Goal: Task Accomplishment & Management: Complete application form

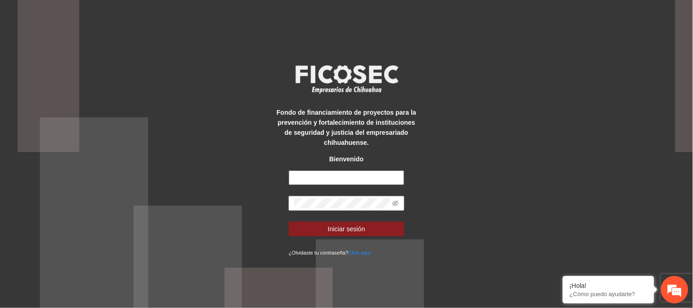
click at [330, 176] on input "text" at bounding box center [347, 177] width 116 height 15
type input "**********"
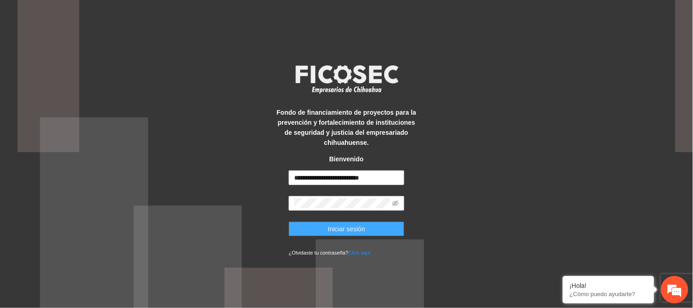
click at [372, 226] on button "Iniciar sesión" at bounding box center [347, 228] width 116 height 15
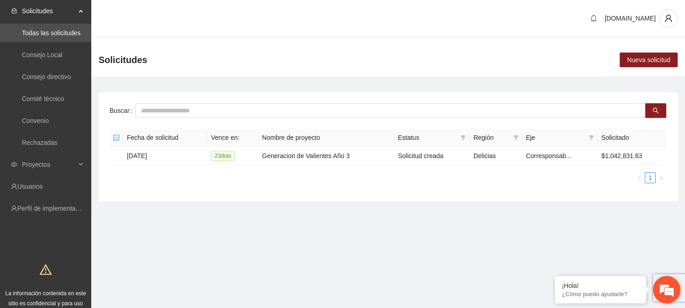
click at [672, 286] on em at bounding box center [667, 289] width 25 height 25
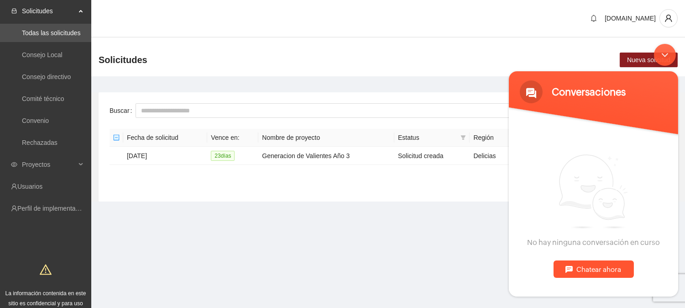
click at [579, 269] on div "Chatear ahora" at bounding box center [593, 268] width 80 height 17
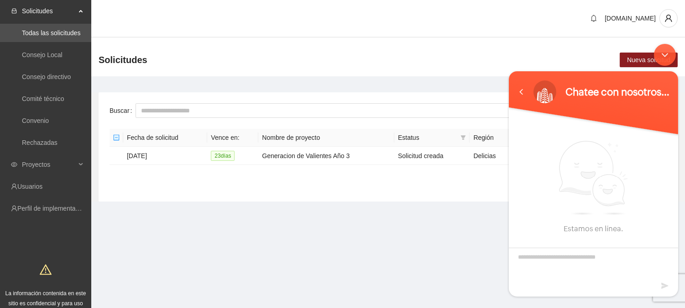
click at [541, 264] on textarea "Escriba su mensaje y pulse “Intro”" at bounding box center [593, 263] width 169 height 32
type textarea "**********"
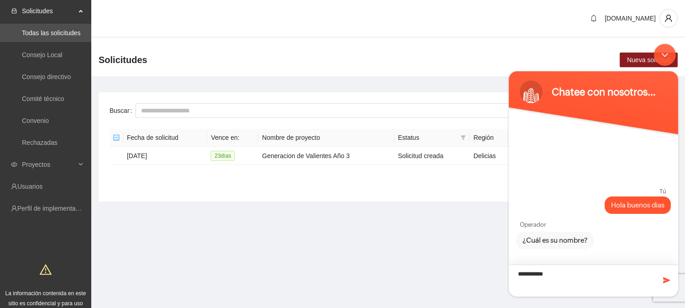
type textarea "**********"
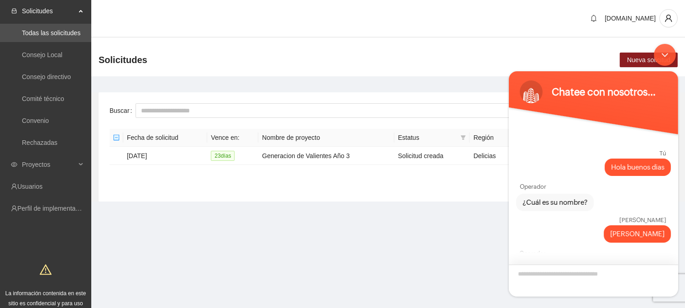
scroll to position [29, 0]
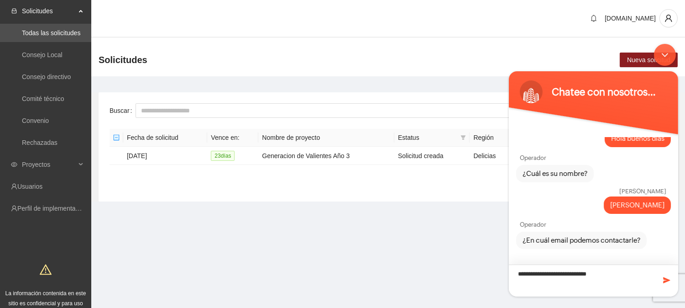
type textarea "**********"
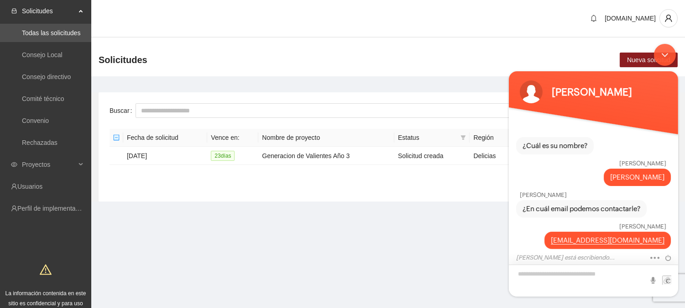
scroll to position [85, 0]
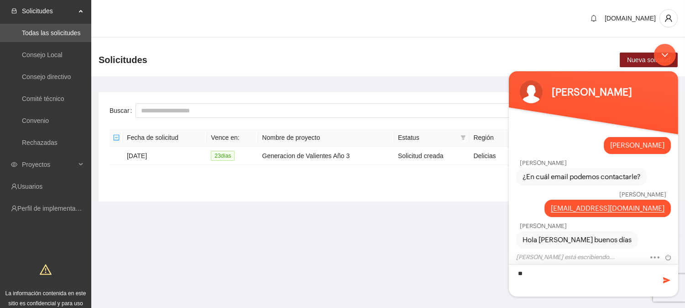
type textarea "*"
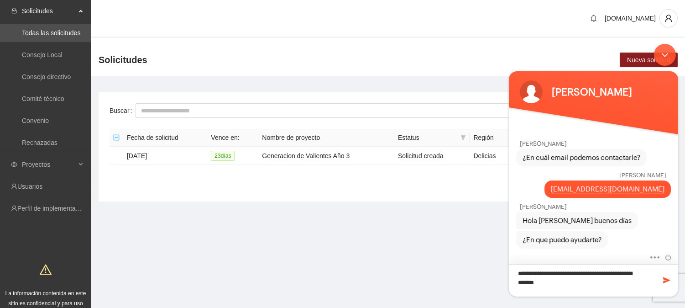
type textarea "**********"
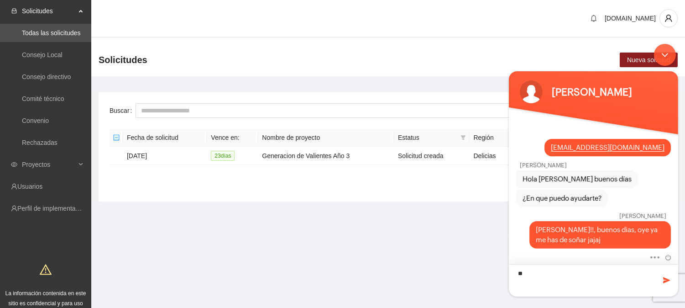
type textarea "*"
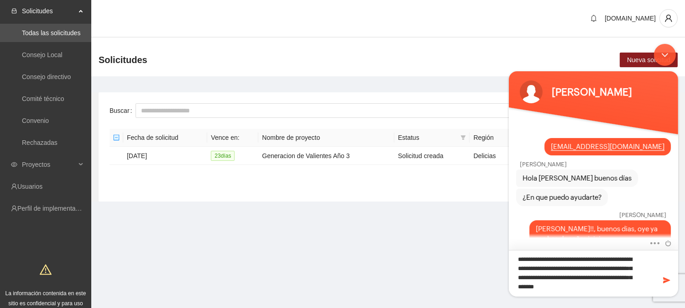
scroll to position [0, 0]
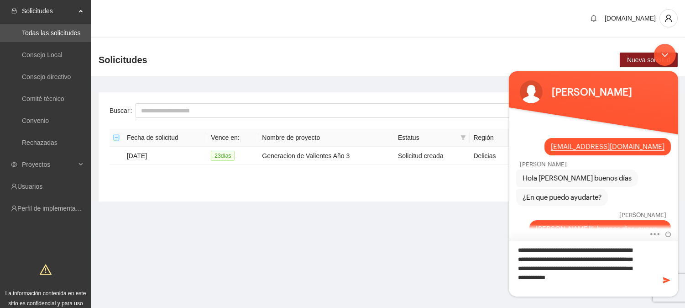
type textarea "**********"
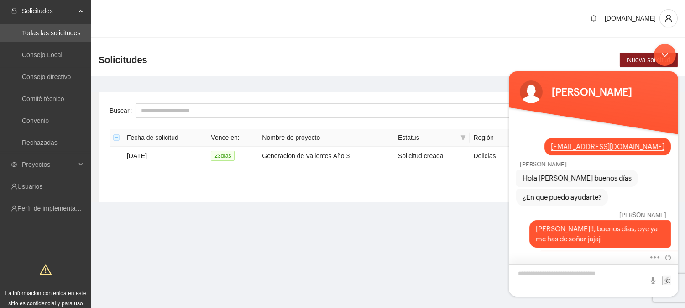
scroll to position [206, 0]
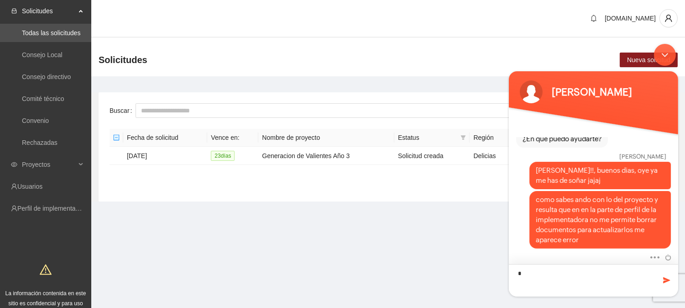
type textarea "**"
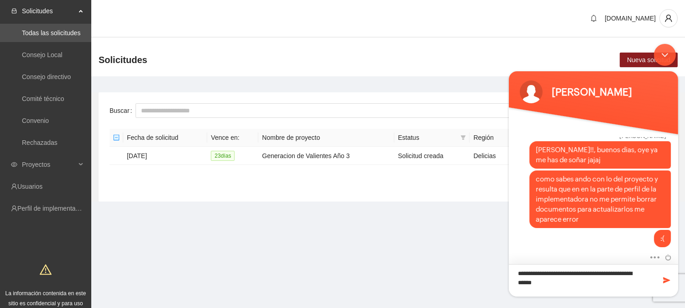
scroll to position [290, 0]
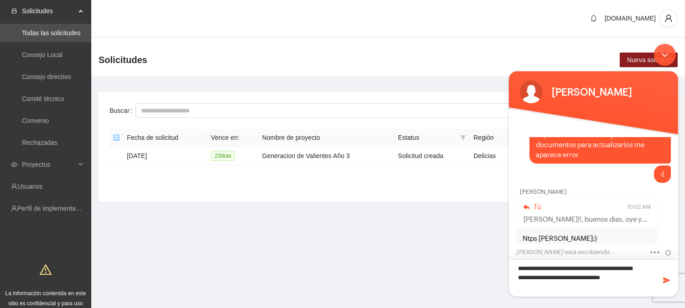
type textarea "**********"
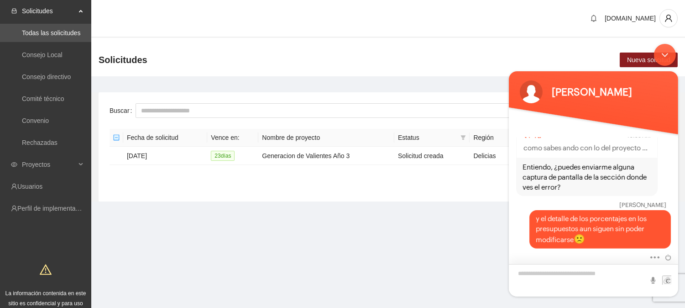
scroll to position [416, 0]
drag, startPoint x: 589, startPoint y: 177, endPoint x: 664, endPoint y: 178, distance: 75.8
click at [664, 178] on div "Tú 10:03 AM como sabes ando con lo del proyecto y resulta que en en la parte de…" at bounding box center [593, 161] width 155 height 70
click at [595, 186] on span "Entiendo, ¿puedes enviarme alguna captura de pantalla de la sección donde ves e…" at bounding box center [586, 177] width 129 height 30
click at [659, 54] on div "Minimizar ventana de chat en vivo" at bounding box center [665, 55] width 22 height 22
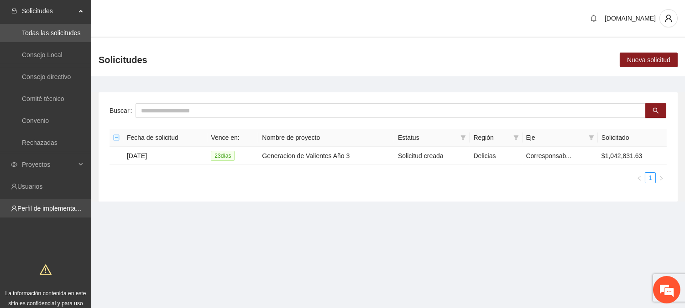
click at [36, 205] on link "Perfil de implementadora" at bounding box center [52, 208] width 71 height 7
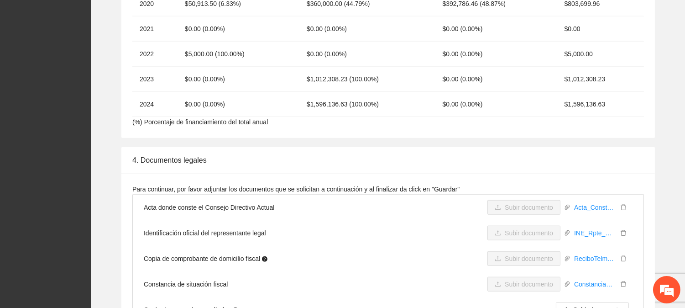
scroll to position [1729, 0]
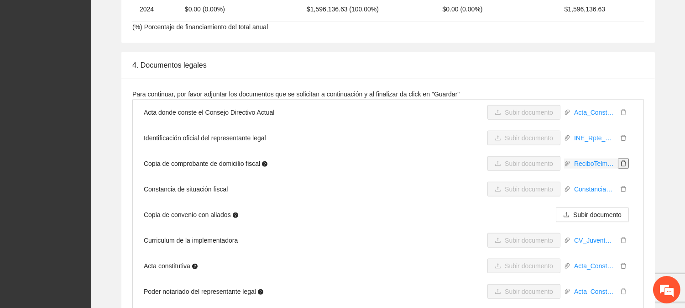
click at [622, 161] on icon "delete" at bounding box center [623, 164] width 5 height 6
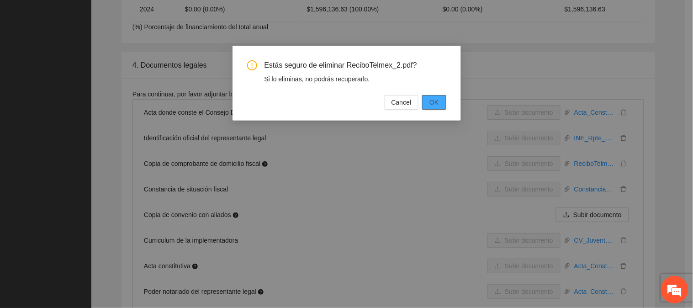
click at [441, 107] on button "OK" at bounding box center [434, 102] width 24 height 15
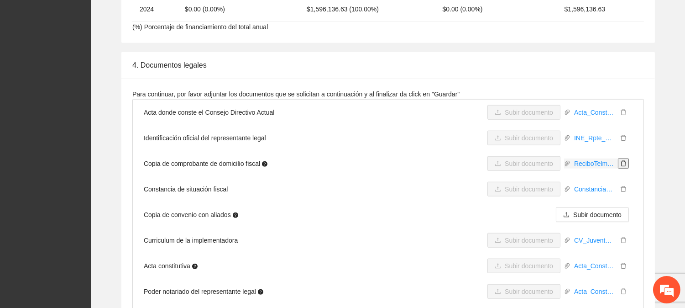
click at [625, 161] on icon "delete" at bounding box center [623, 164] width 5 height 6
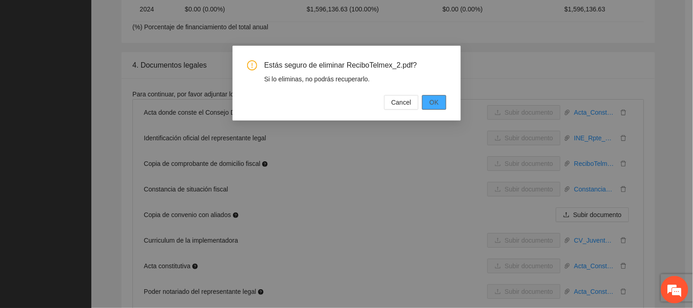
click at [428, 104] on button "OK" at bounding box center [434, 102] width 24 height 15
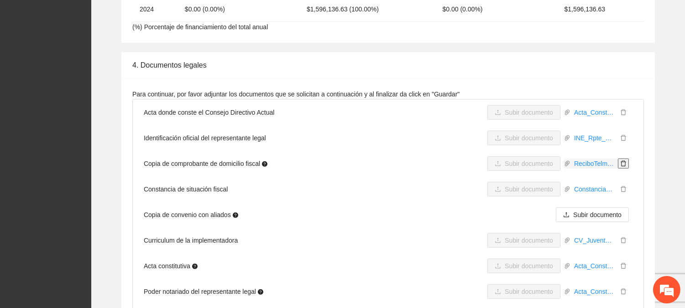
click at [624, 160] on icon "delete" at bounding box center [624, 163] width 6 height 6
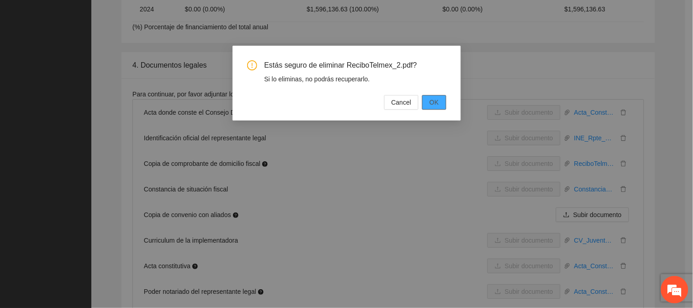
click at [444, 100] on button "OK" at bounding box center [434, 102] width 24 height 15
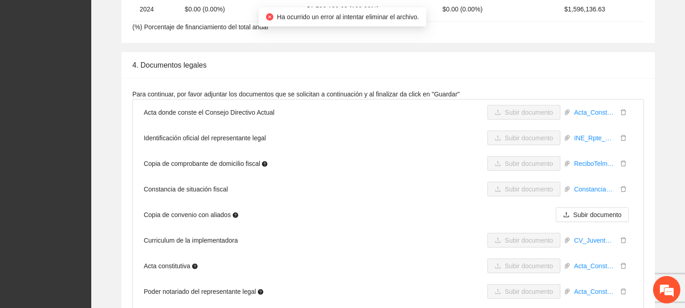
click at [459, 125] on li "Identificación oficial del representante legal Subir documento INE_Rpte_Legal_L…" at bounding box center [388, 138] width 511 height 26
click at [663, 285] on em at bounding box center [667, 289] width 25 height 25
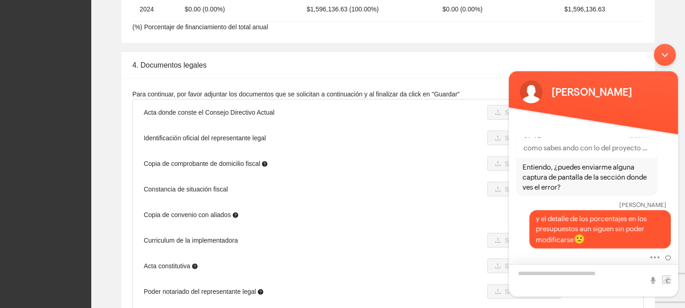
click at [584, 277] on textarea "Escriba su mensaje y pulse “Intro”" at bounding box center [593, 280] width 169 height 32
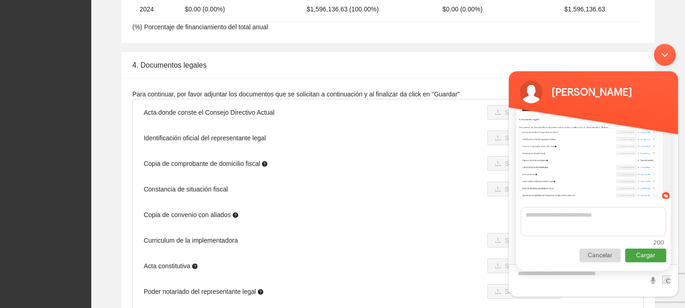
click at [637, 258] on p "Cargar" at bounding box center [645, 255] width 41 height 14
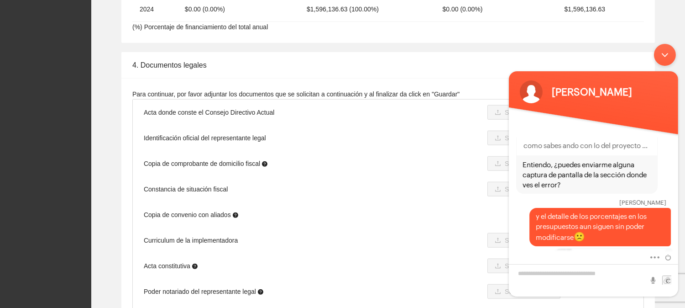
scroll to position [480, 0]
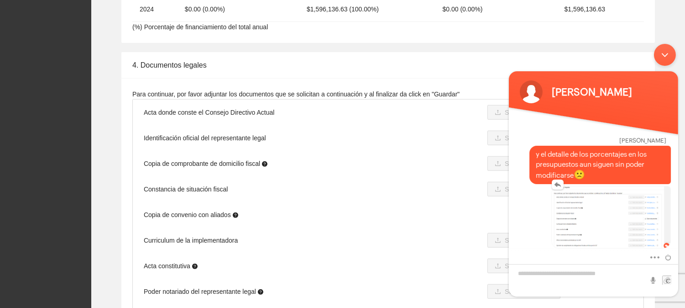
click at [600, 210] on img at bounding box center [611, 217] width 119 height 62
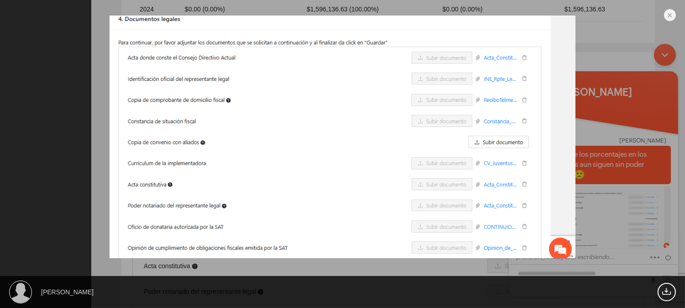
click at [600, 211] on div "Thania Casas 50.65 KB" at bounding box center [342, 154] width 685 height 308
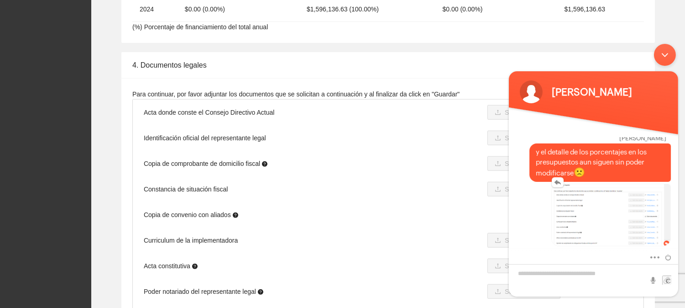
scroll to position [576, 0]
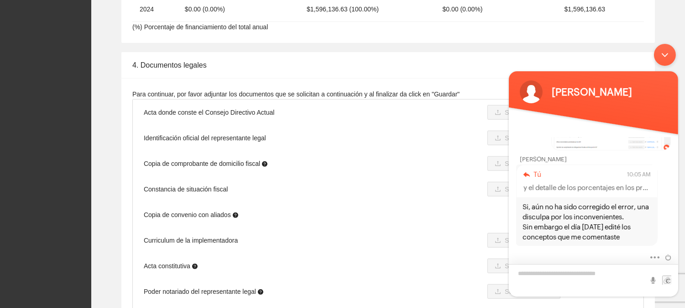
click at [575, 274] on textarea "Escriba su mensaje y pulse “Intro”" at bounding box center [593, 280] width 169 height 32
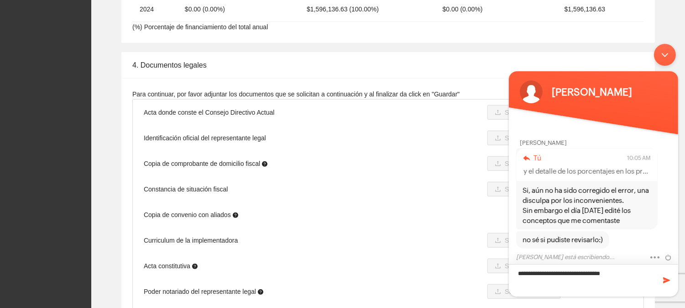
type textarea "**********"
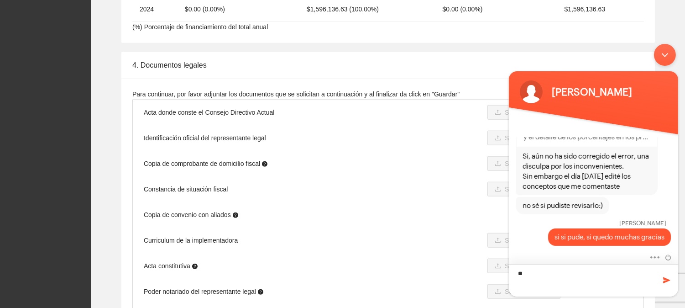
scroll to position [721, 0]
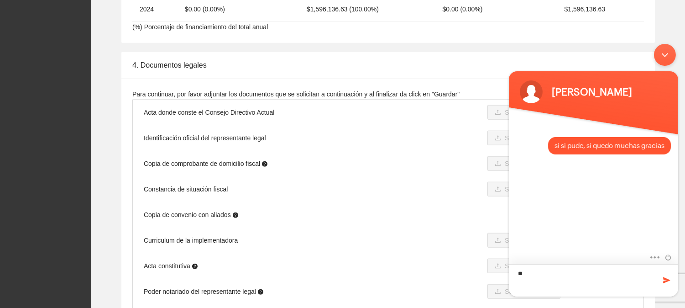
type textarea "*"
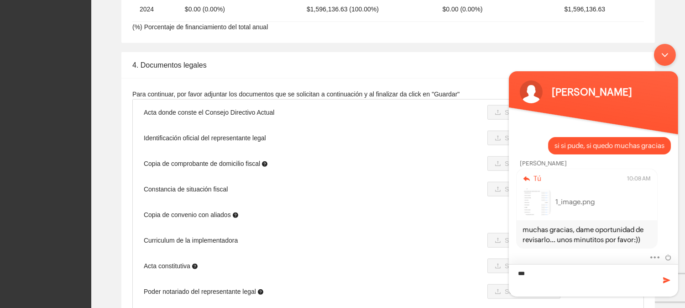
type textarea "***"
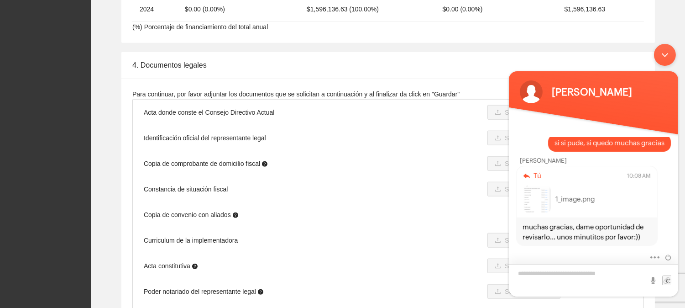
scroll to position [753, 0]
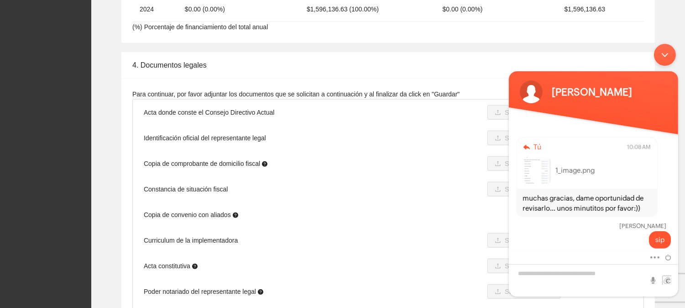
click at [663, 53] on div "Minimizar ventana de chat en vivo" at bounding box center [665, 55] width 22 height 22
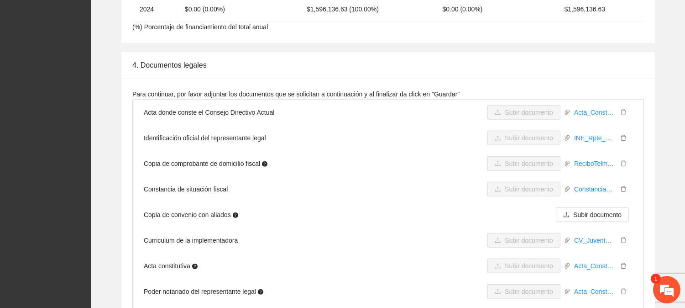
scroll to position [837, 0]
click at [667, 284] on em at bounding box center [667, 289] width 25 height 25
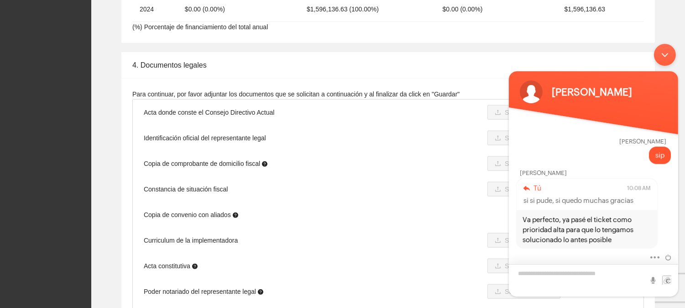
click at [608, 281] on textarea "Escriba su mensaje y pulse “Intro”" at bounding box center [593, 280] width 169 height 32
click at [624, 262] on div "Silenciar Enviar correo electrónico" at bounding box center [593, 258] width 169 height 12
click at [618, 268] on textarea "Escriba su mensaje y pulse “Intro”" at bounding box center [593, 280] width 169 height 32
click at [584, 273] on textarea "Escriba su mensaje y pulse “Intro”" at bounding box center [593, 280] width 169 height 32
type textarea "**********"
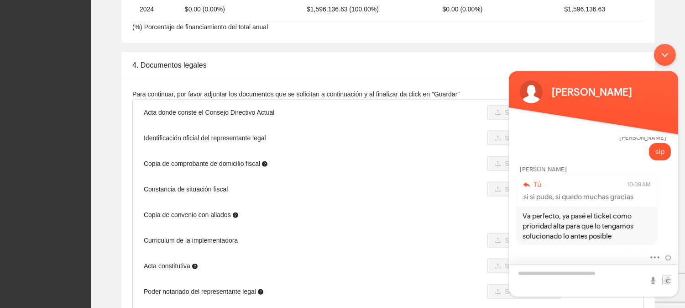
scroll to position [869, 0]
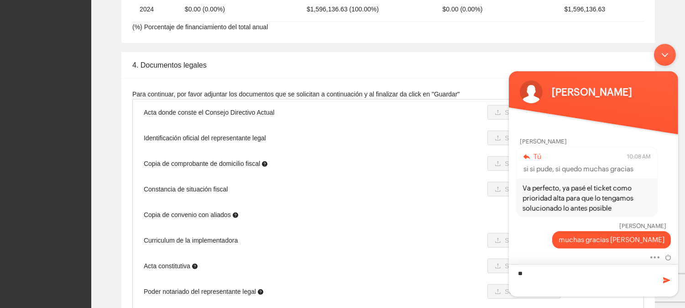
type textarea "*"
type textarea "**********"
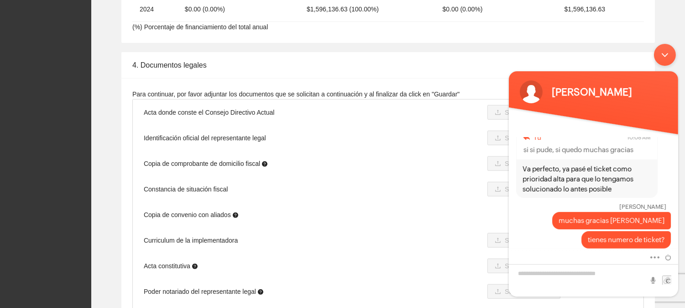
click at [666, 47] on div "Minimizar ventana de chat en vivo" at bounding box center [665, 55] width 22 height 22
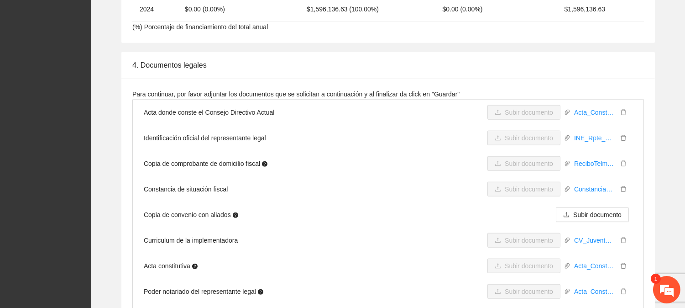
scroll to position [973, 0]
click at [659, 281] on em "1" at bounding box center [656, 279] width 10 height 10
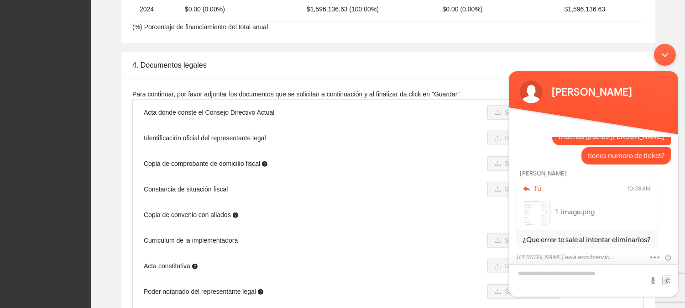
scroll to position [1815, 0]
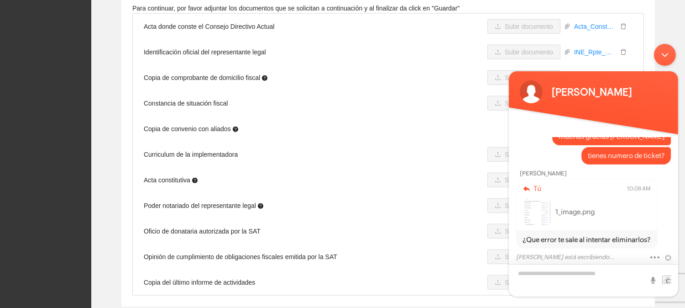
click at [600, 274] on textarea "Escriba su mensaje y pulse “Intro”" at bounding box center [593, 280] width 169 height 32
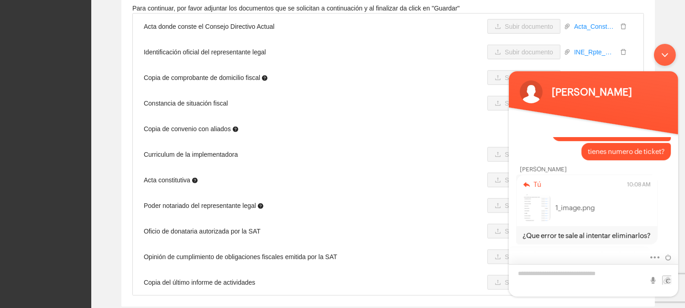
scroll to position [1011, 0]
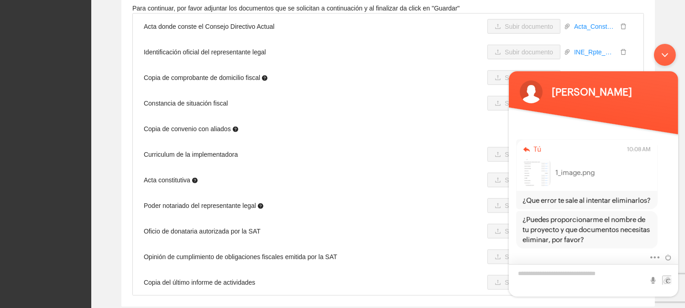
click at [600, 274] on textarea "Escriba su mensaje y pulse “Intro”" at bounding box center [593, 280] width 169 height 32
click at [563, 282] on textarea "**********" at bounding box center [593, 280] width 169 height 32
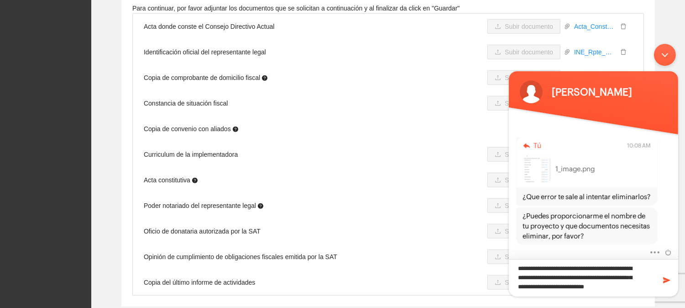
scroll to position [0, 0]
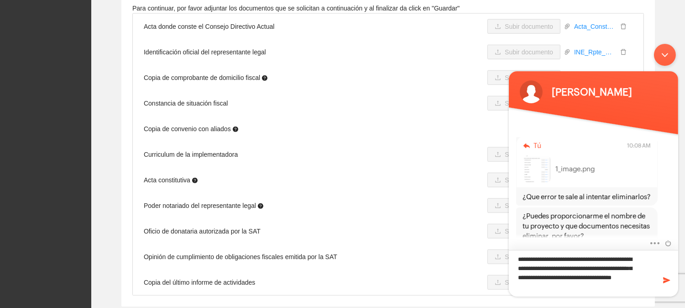
type textarea "**********"
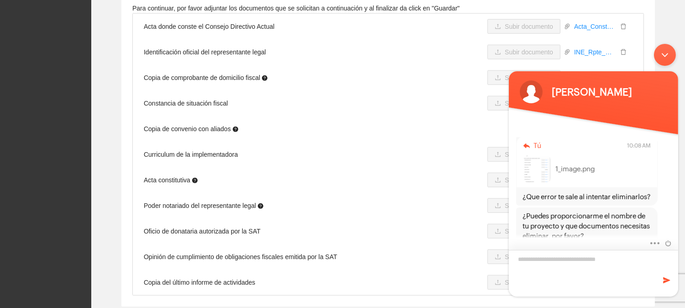
scroll to position [1074, 0]
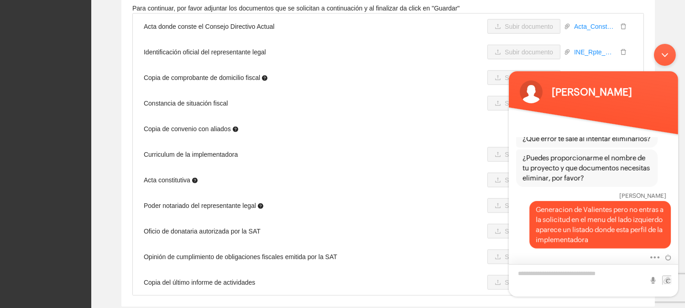
type textarea "*"
type textarea "**********"
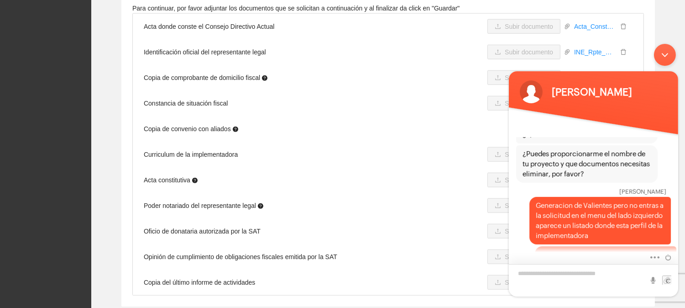
scroll to position [1103, 0]
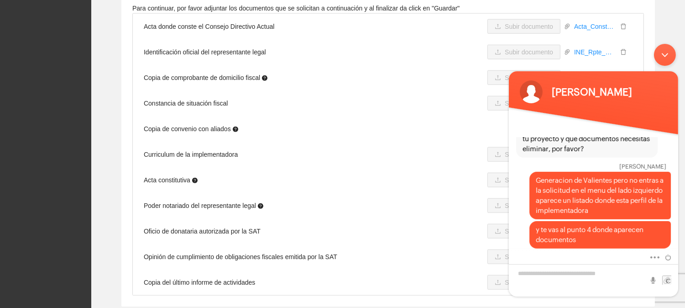
click at [668, 49] on div "Minimizar ventana de chat en vivo" at bounding box center [665, 55] width 22 height 22
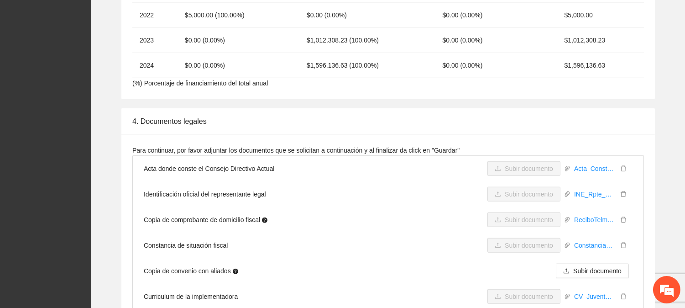
scroll to position [1699, 0]
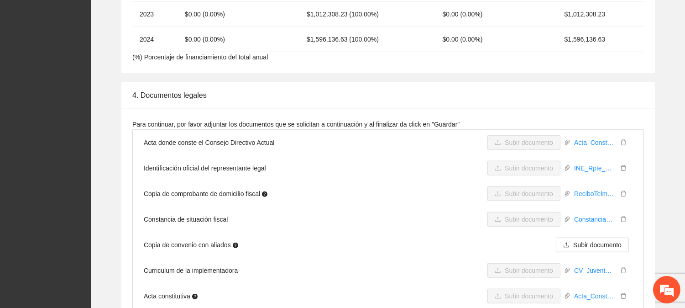
click at [670, 293] on em at bounding box center [667, 289] width 25 height 25
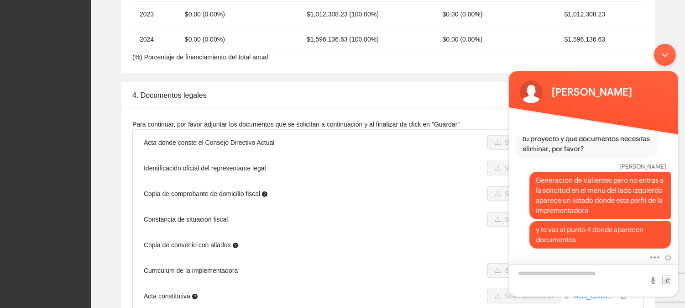
click at [613, 291] on textarea "Escriba su mensaje y pulse “Intro”" at bounding box center [593, 280] width 169 height 32
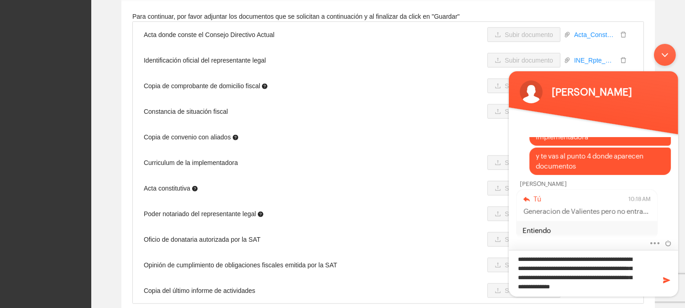
scroll to position [0, 0]
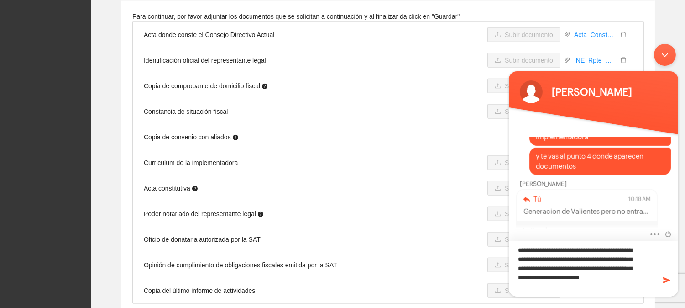
type textarea "**********"
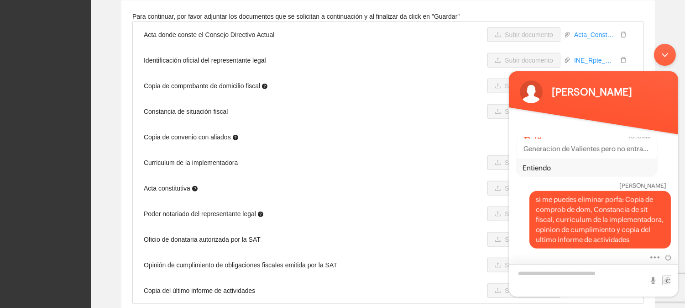
scroll to position [1699, 0]
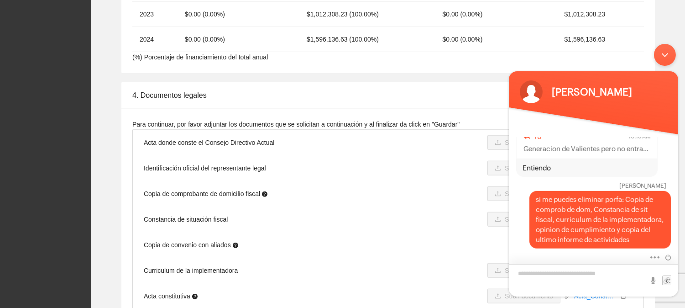
drag, startPoint x: 690, startPoint y: 234, endPoint x: 173, endPoint y: 182, distance: 519.0
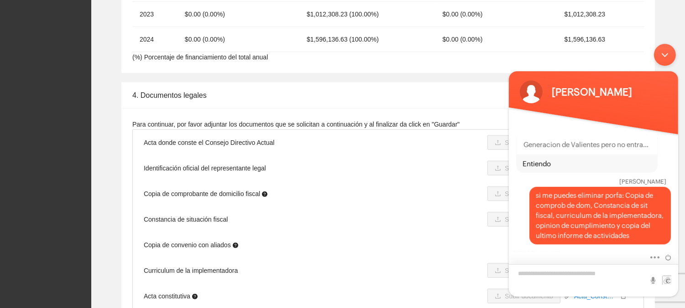
scroll to position [1281, 0]
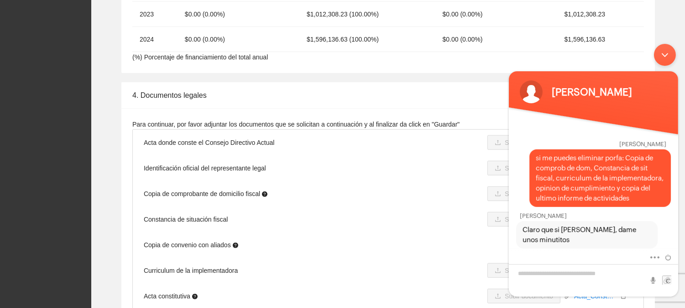
click at [668, 59] on div "Minimizar ventana de chat en vivo" at bounding box center [665, 55] width 22 height 22
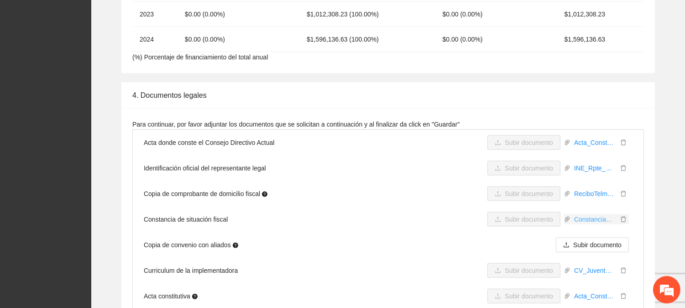
click at [595, 214] on link "Constancia_de_Situacion_Fiscal.pdf" at bounding box center [594, 219] width 47 height 10
click at [658, 285] on em at bounding box center [667, 289] width 25 height 25
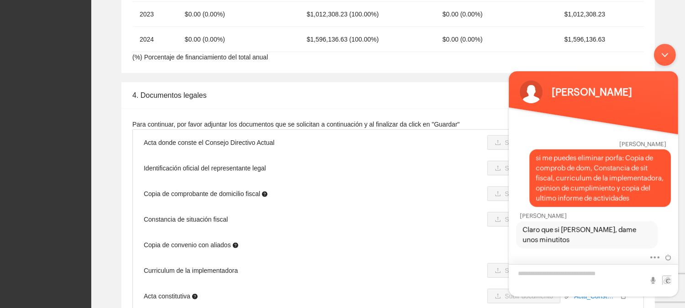
drag, startPoint x: 1163, startPoint y: 325, endPoint x: 658, endPoint y: 285, distance: 506.1
click at [658, 285] on textarea "Escriba su mensaje y pulse “Intro”" at bounding box center [593, 280] width 169 height 32
click at [663, 50] on div "Minimizar ventana de chat en vivo" at bounding box center [665, 55] width 22 height 22
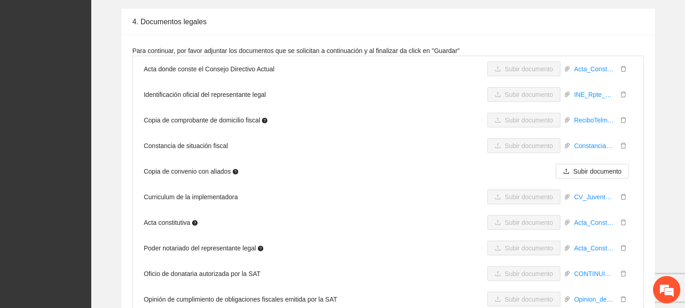
scroll to position [1793, 0]
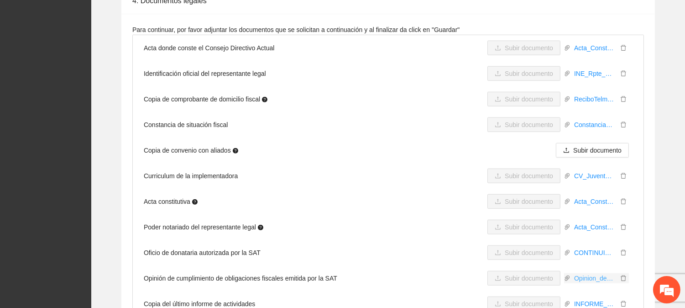
click at [583, 273] on link "Opinion_de_cumplimiento_de_obligaciones_fiscales.pdf" at bounding box center [594, 278] width 47 height 10
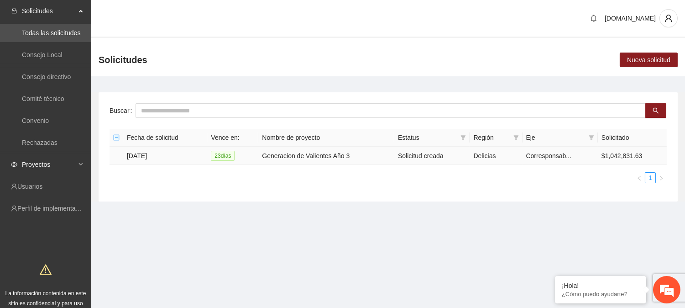
click at [56, 166] on span "Proyectos" at bounding box center [49, 164] width 54 height 18
click at [664, 290] on em at bounding box center [667, 289] width 25 height 25
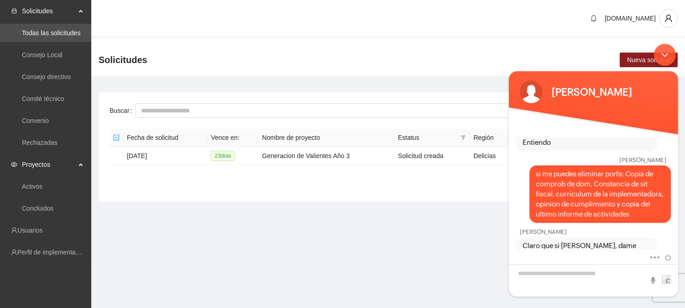
scroll to position [1270, 0]
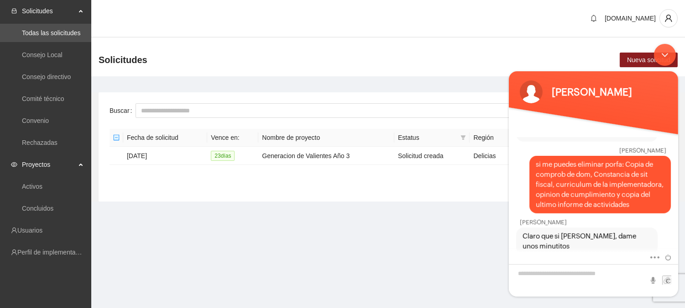
drag, startPoint x: 678, startPoint y: 245, endPoint x: 677, endPoint y: 252, distance: 6.9
click at [677, 252] on body "Josselin Bravo Thania Casas Hola buenos dias Operador ¿Cuál es su nombre? Thani…" at bounding box center [593, 170] width 179 height 262
click at [676, 242] on div "Josselin Bravo Claro que si Thania, dame unos minutitos" at bounding box center [593, 234] width 169 height 42
click at [674, 242] on div "Josselin Bravo Claro que si Thania, dame unos minutitos" at bounding box center [593, 234] width 169 height 42
click at [676, 244] on div "Josselin Bravo Claro que si Thania, dame unos minutitos" at bounding box center [593, 234] width 169 height 42
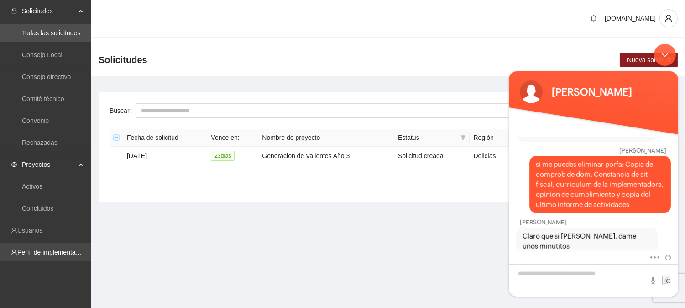
click at [45, 251] on link "Perfil de implementadora" at bounding box center [52, 251] width 71 height 7
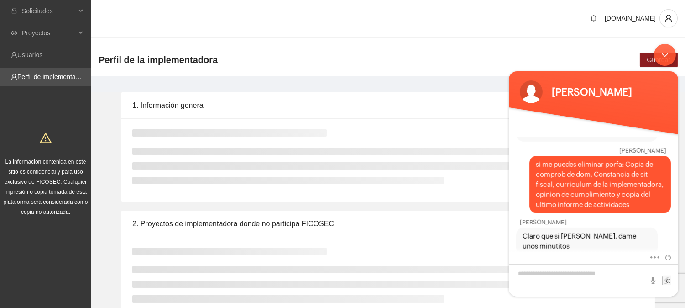
click at [663, 52] on div "Minimizar ventana de chat en vivo" at bounding box center [665, 55] width 22 height 22
click at [666, 52] on div "Minimizar ventana de chat en vivo" at bounding box center [665, 55] width 22 height 22
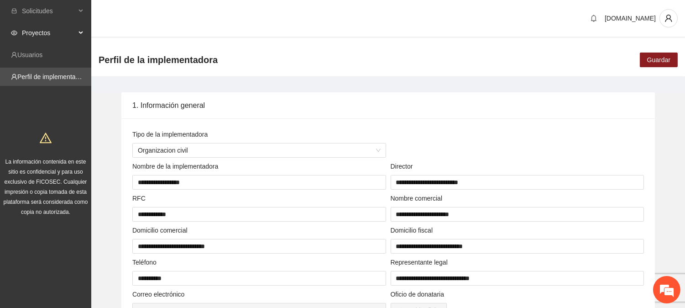
click at [48, 29] on span "Proyectos" at bounding box center [49, 33] width 54 height 18
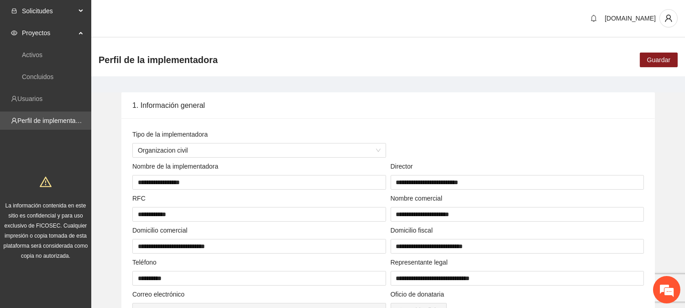
click at [47, 5] on span "Solicitudes" at bounding box center [49, 11] width 54 height 18
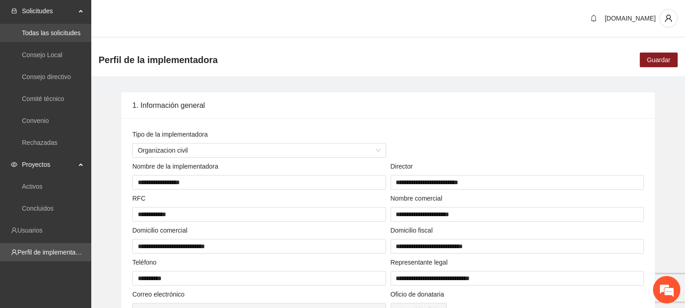
click at [55, 37] on link "Todas las solicitudes" at bounding box center [51, 32] width 58 height 7
click at [58, 32] on link "Todas las solicitudes" at bounding box center [51, 32] width 58 height 7
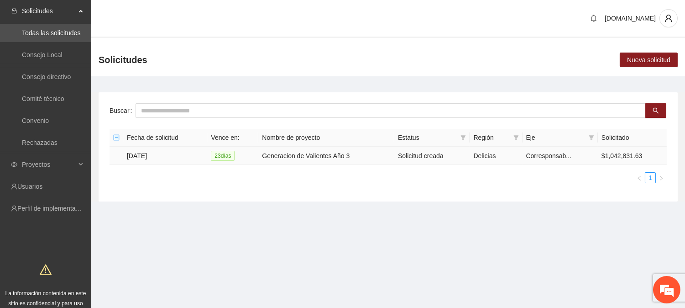
click at [157, 152] on td "[DATE]" at bounding box center [165, 156] width 84 height 18
click at [152, 157] on td "[DATE]" at bounding box center [165, 156] width 84 height 18
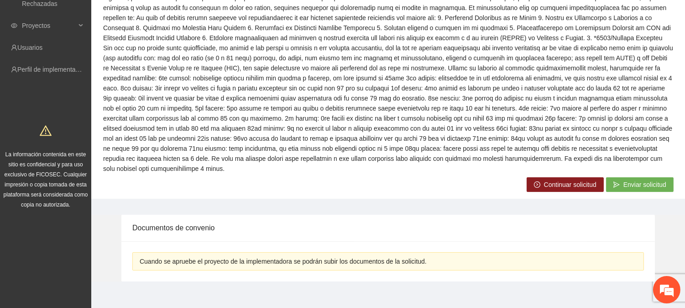
scroll to position [144, 0]
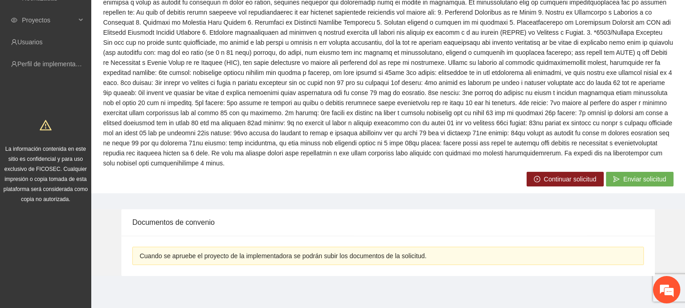
click at [558, 174] on span "Continuar solicitud" at bounding box center [570, 179] width 53 height 10
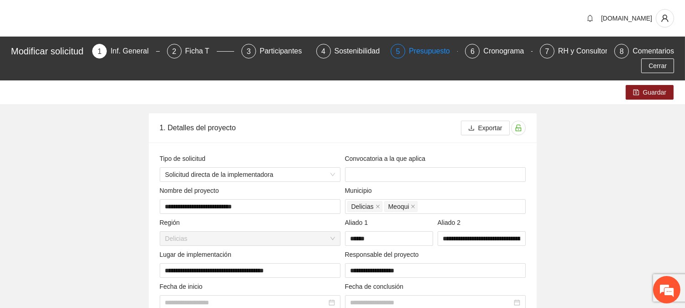
type input "**********"
click at [433, 48] on div "Presupuesto" at bounding box center [433, 51] width 48 height 15
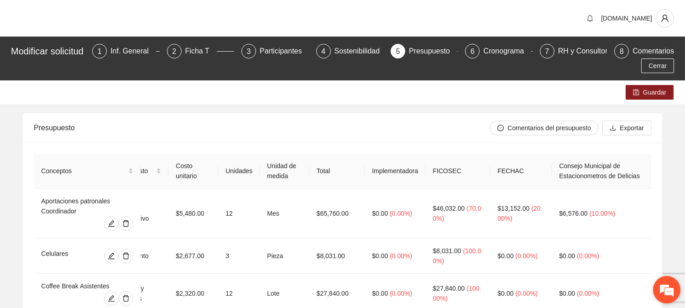
click at [666, 291] on em at bounding box center [667, 289] width 25 height 25
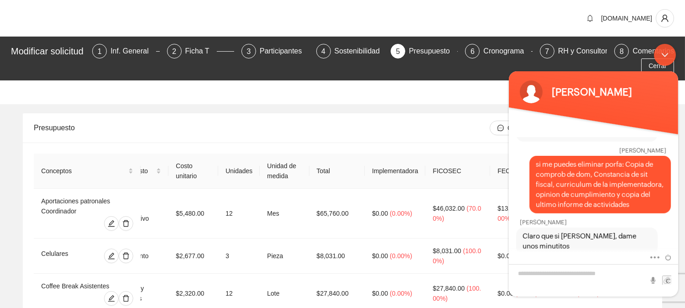
scroll to position [1281, 0]
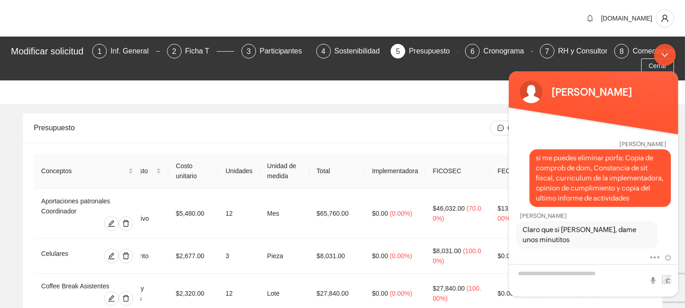
click at [663, 53] on div "Minimizar ventana de chat en vivo" at bounding box center [665, 55] width 22 height 22
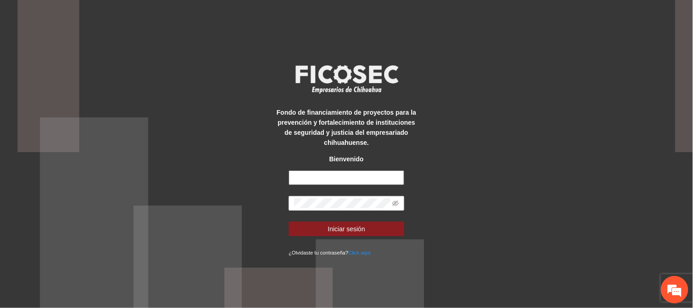
click at [353, 180] on input "text" at bounding box center [347, 177] width 116 height 15
type input "**********"
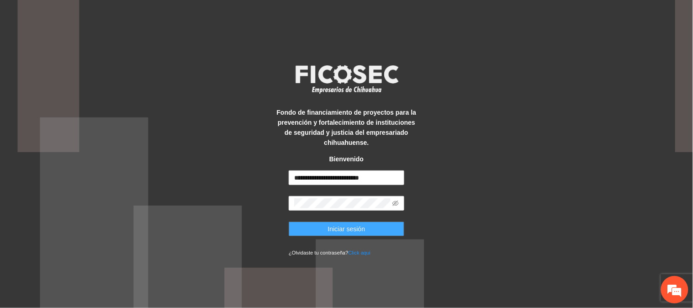
click at [347, 229] on span "Iniciar sesión" at bounding box center [346, 229] width 37 height 10
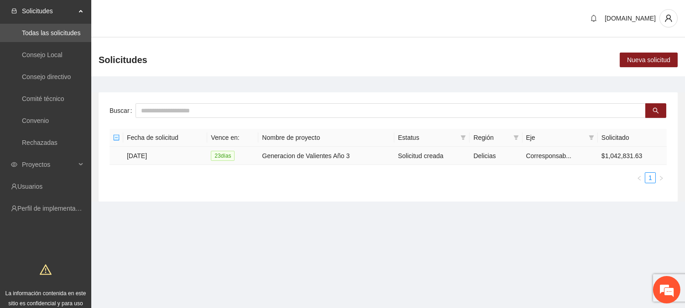
click at [155, 157] on td "[DATE]" at bounding box center [165, 156] width 84 height 18
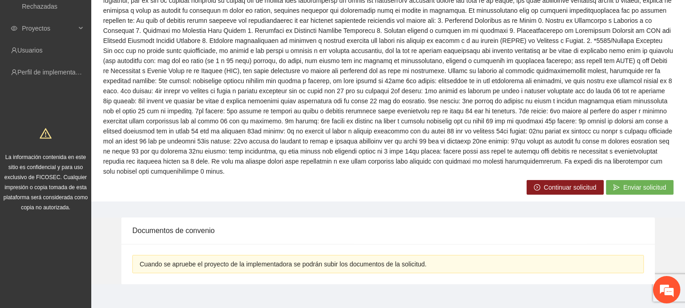
scroll to position [146, 0]
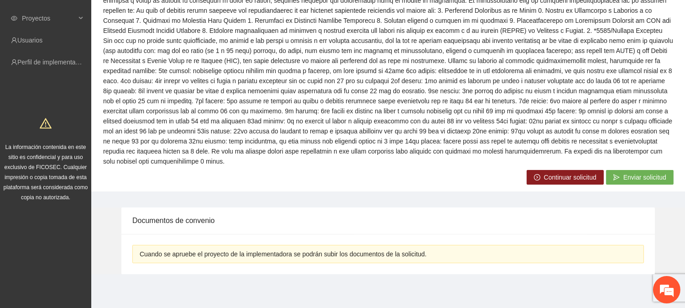
click at [551, 177] on span "Continuar solicitud" at bounding box center [570, 177] width 53 height 10
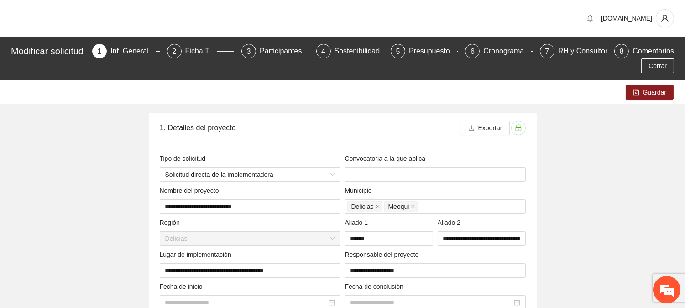
type input "**********"
click at [417, 51] on div "Presupuesto" at bounding box center [433, 51] width 48 height 15
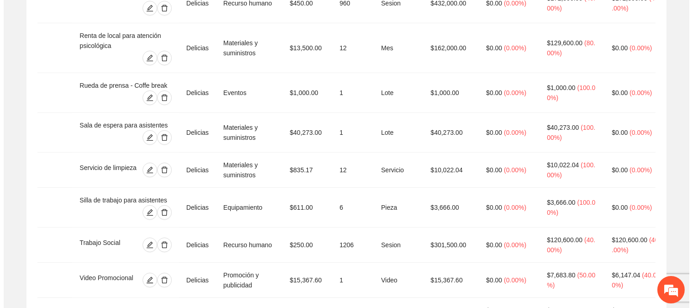
scroll to position [947, 0]
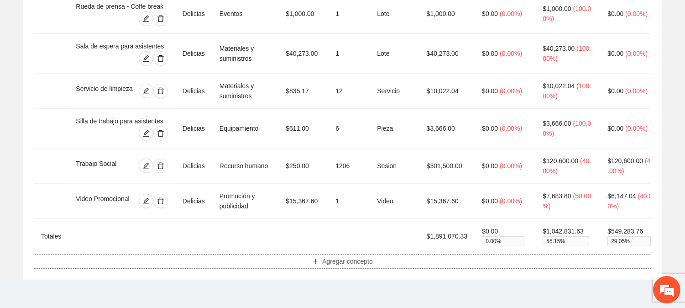
click at [365, 256] on span "Agregar concepto" at bounding box center [347, 261] width 51 height 10
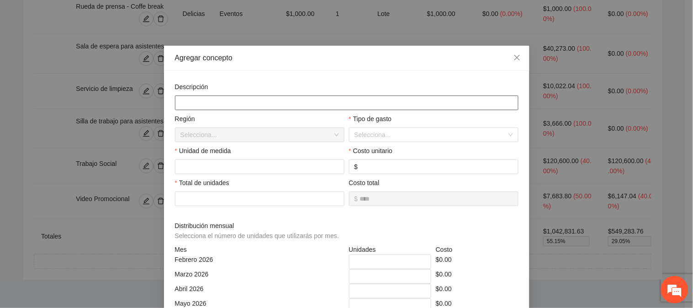
click at [276, 103] on input "text" at bounding box center [346, 102] width 343 height 15
type input "**********"
click at [395, 132] on input "search" at bounding box center [430, 135] width 152 height 14
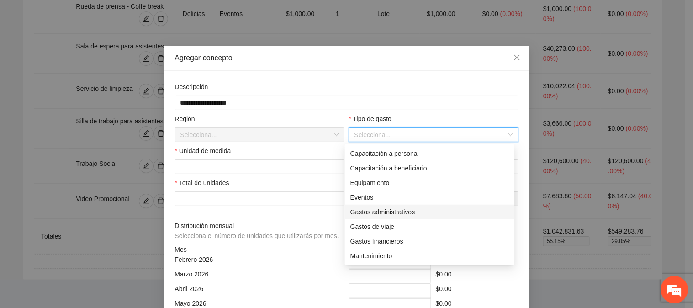
click at [402, 211] on div "Gastos administrativos" at bounding box center [429, 212] width 158 height 10
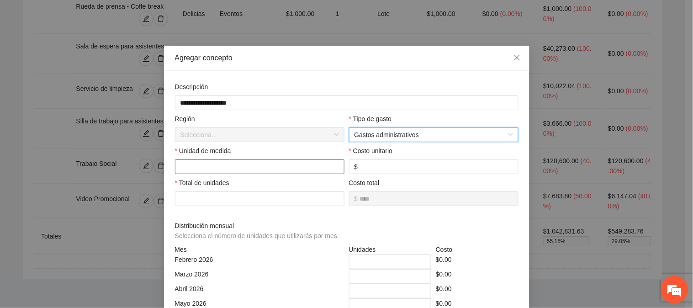
click at [236, 169] on input "text" at bounding box center [259, 166] width 169 height 15
click at [385, 167] on input "number" at bounding box center [435, 167] width 153 height 10
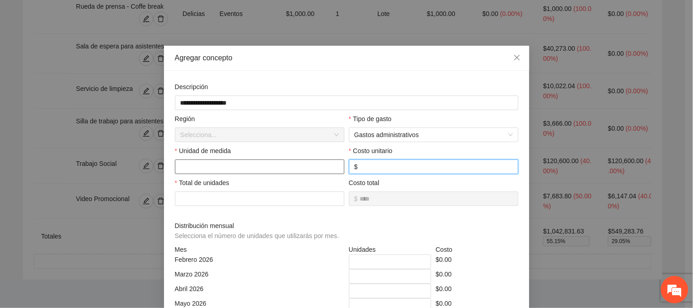
type input "****"
click at [213, 167] on input "text" at bounding box center [259, 166] width 169 height 15
type input "*"
type input "******"
click at [225, 199] on input "number" at bounding box center [259, 198] width 169 height 15
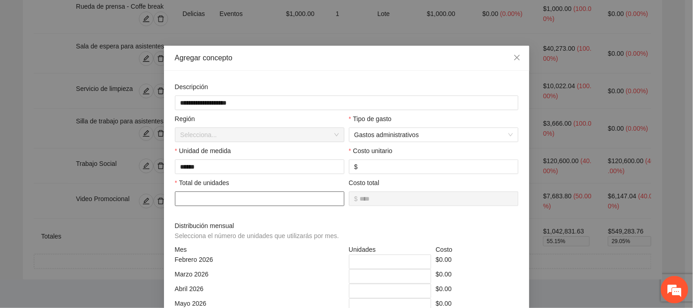
type input "*"
type input "********"
type input "*"
drag, startPoint x: 213, startPoint y: 172, endPoint x: 164, endPoint y: 168, distance: 49.0
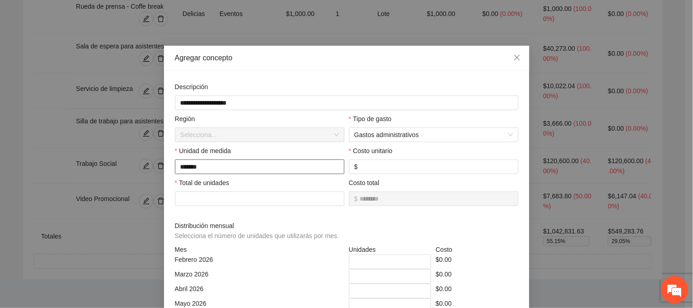
type input "*******"
click at [472, 229] on div "Distribución mensual Selecciona el número de unidades que utilizarás por mes." at bounding box center [346, 233] width 343 height 24
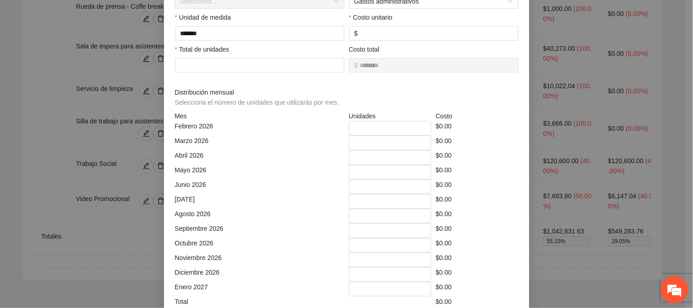
scroll to position [145, 0]
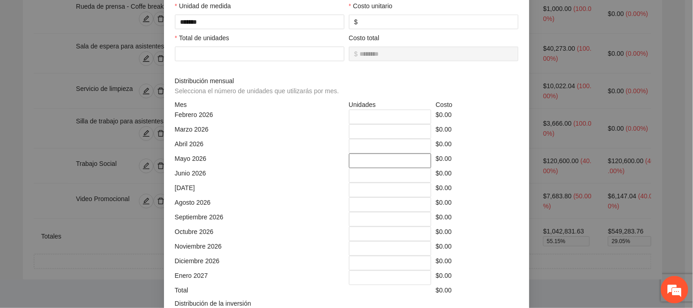
drag, startPoint x: 357, startPoint y: 163, endPoint x: 338, endPoint y: 164, distance: 18.8
click at [338, 164] on div "Mayo 2026 * $0.00" at bounding box center [347, 160] width 348 height 15
type input "*"
click at [501, 157] on div "$7,000.00" at bounding box center [476, 160] width 87 height 15
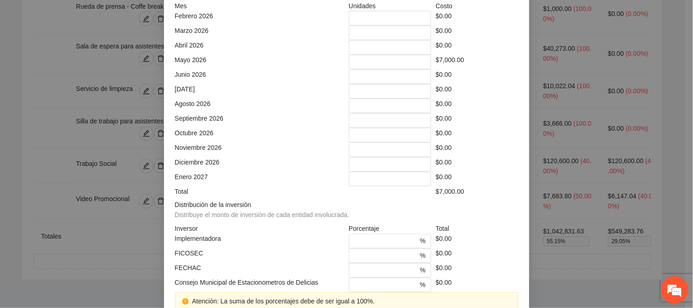
scroll to position [295, 0]
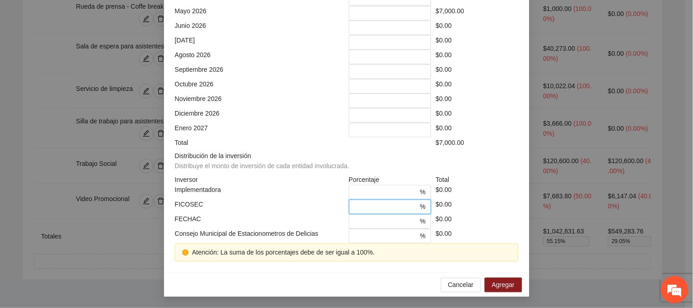
drag, startPoint x: 362, startPoint y: 205, endPoint x: 344, endPoint y: 207, distance: 17.4
click at [347, 207] on div "* %" at bounding box center [390, 207] width 87 height 15
type input "**"
drag, startPoint x: 362, startPoint y: 224, endPoint x: 334, endPoint y: 221, distance: 28.0
click at [334, 221] on div "FECHAC * % $0.00" at bounding box center [347, 221] width 348 height 15
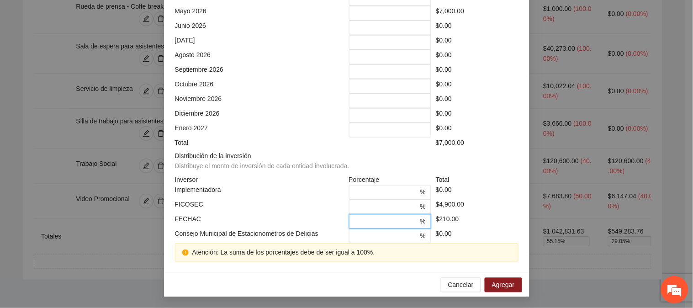
scroll to position [276, 0]
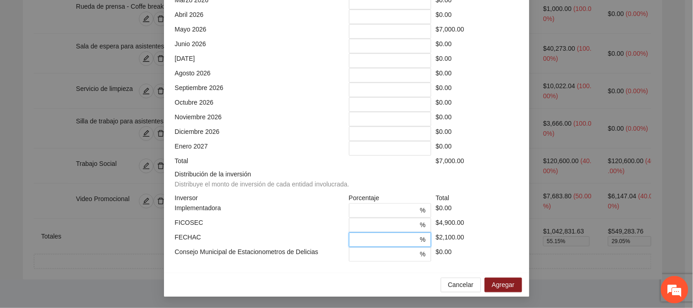
type input "**"
click at [485, 213] on div "$0.00" at bounding box center [476, 210] width 87 height 15
click at [505, 285] on span "Agregar" at bounding box center [503, 285] width 23 height 10
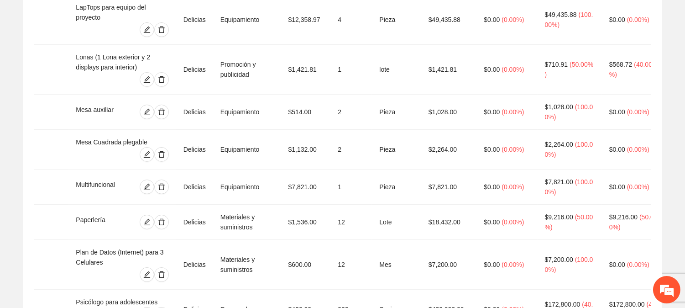
scroll to position [0, 0]
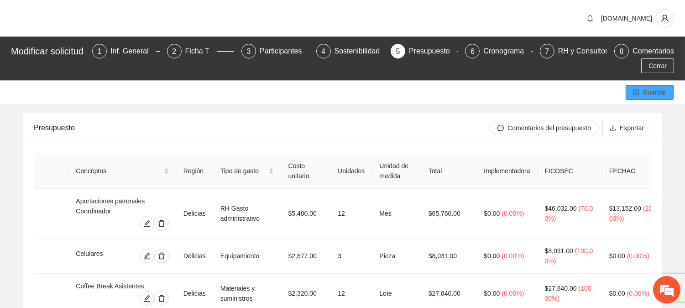
click at [644, 91] on span "Guardar" at bounding box center [654, 92] width 23 height 10
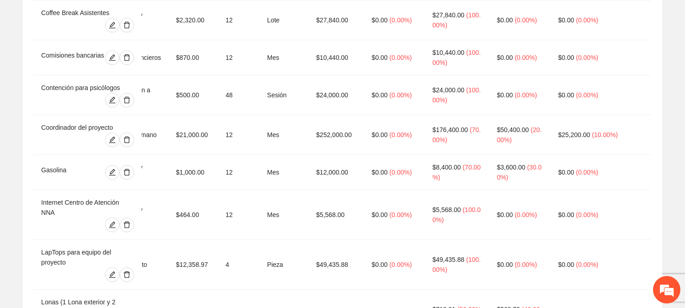
scroll to position [262, 0]
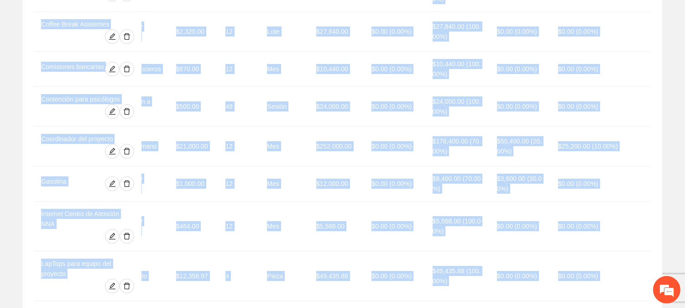
click at [641, 87] on td "$0.00 ( 0.00% )" at bounding box center [601, 107] width 101 height 40
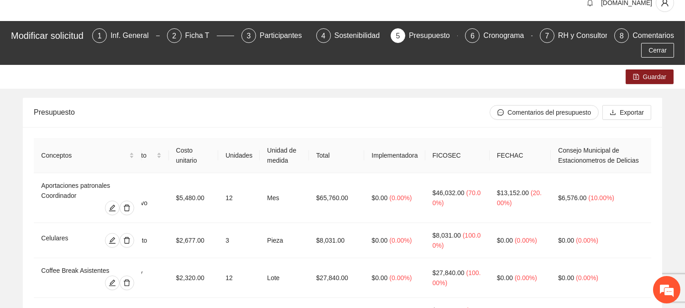
scroll to position [0, 0]
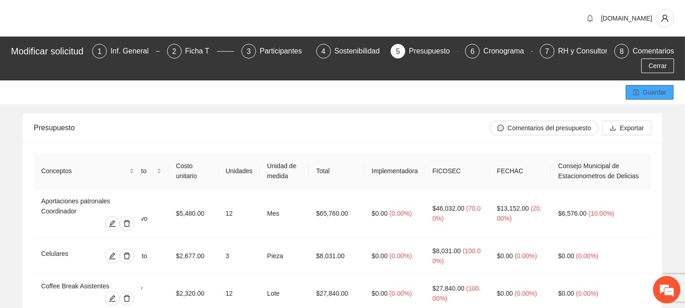
click at [659, 93] on span "Guardar" at bounding box center [654, 92] width 23 height 10
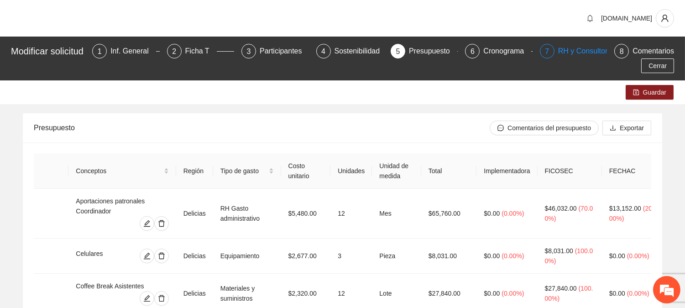
click at [597, 53] on div "RH y Consultores" at bounding box center [590, 51] width 64 height 15
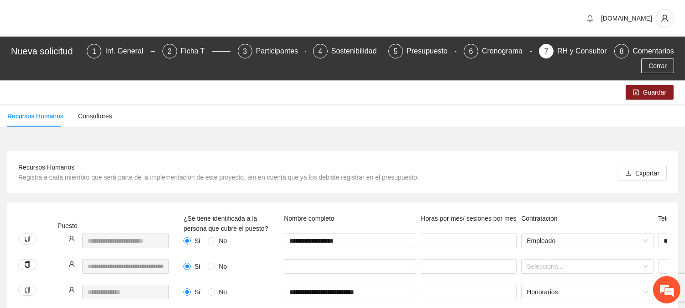
click at [110, 119] on div "Recursos Humanos Consultores" at bounding box center [342, 115] width 685 height 21
click at [84, 115] on div "Consultores" at bounding box center [95, 116] width 34 height 10
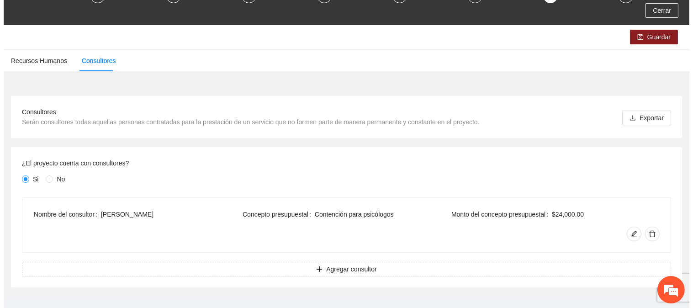
scroll to position [69, 0]
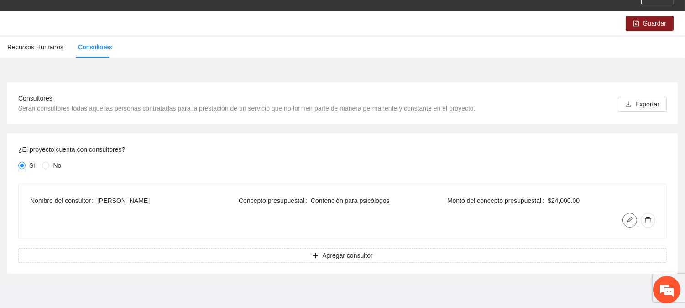
click at [632, 214] on button "button" at bounding box center [630, 220] width 15 height 15
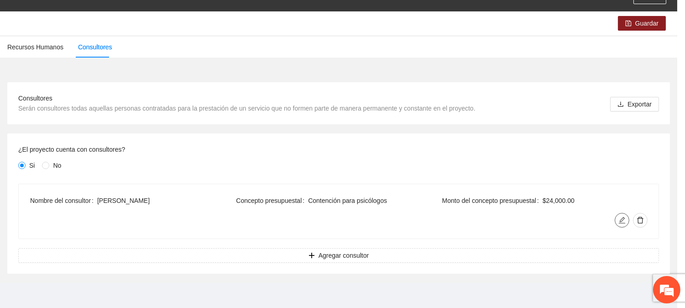
type input "**********"
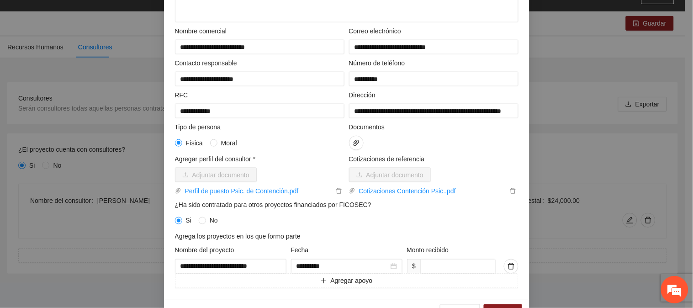
scroll to position [233, 0]
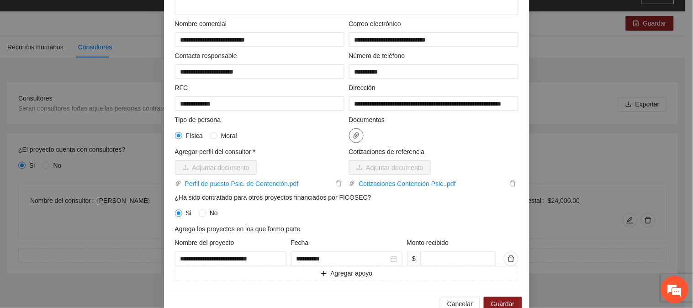
click at [353, 134] on icon "paper-clip" at bounding box center [356, 135] width 7 height 7
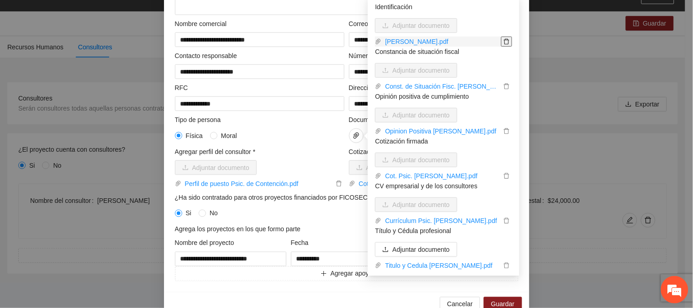
click at [510, 39] on span "delete" at bounding box center [506, 41] width 10 height 6
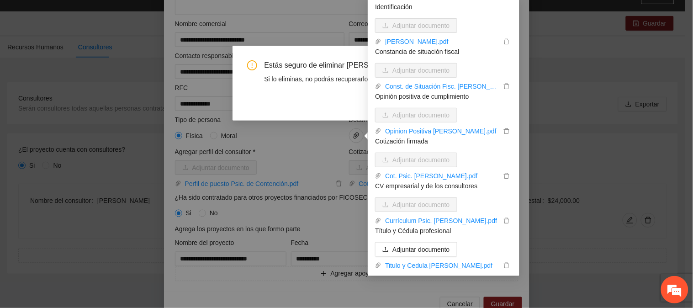
click at [337, 47] on div "Estás seguro de eliminar [PERSON_NAME].pdf? Si lo eliminas, no podrás recuperar…" at bounding box center [346, 83] width 228 height 75
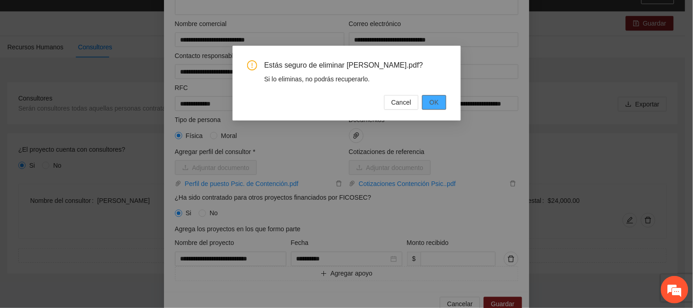
click at [422, 102] on button "OK" at bounding box center [434, 102] width 24 height 15
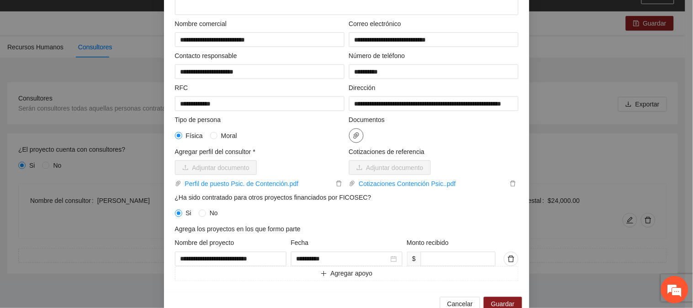
click at [349, 132] on span "paper-clip" at bounding box center [356, 135] width 14 height 7
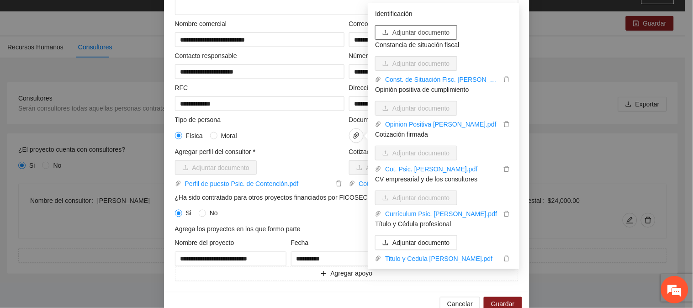
click at [440, 33] on span "Adjuntar documento" at bounding box center [420, 32] width 57 height 10
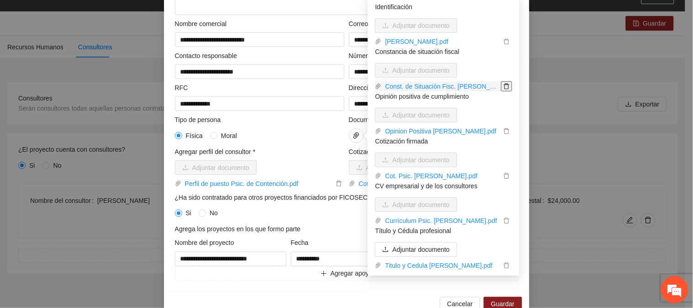
click at [509, 86] on icon "delete" at bounding box center [506, 86] width 6 height 6
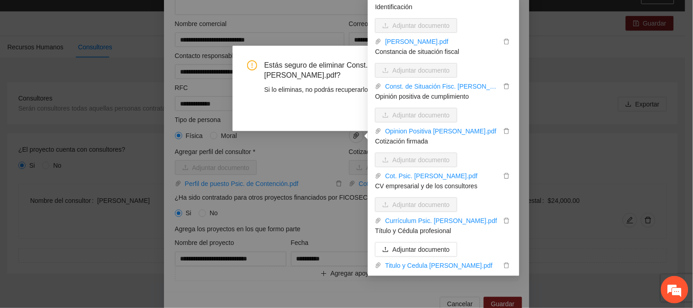
click at [349, 68] on span "Estás seguro de eliminar Const. de Situación Fisc. [PERSON_NAME].pdf?" at bounding box center [355, 70] width 182 height 21
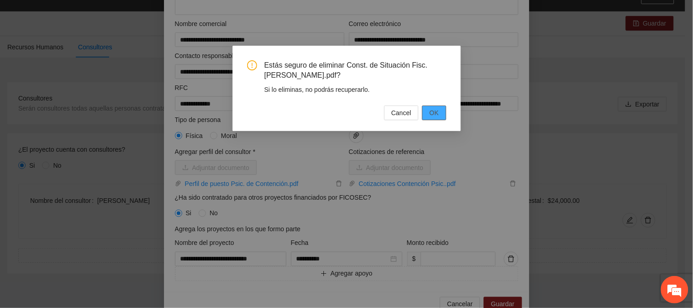
click at [438, 112] on span "OK" at bounding box center [433, 113] width 9 height 10
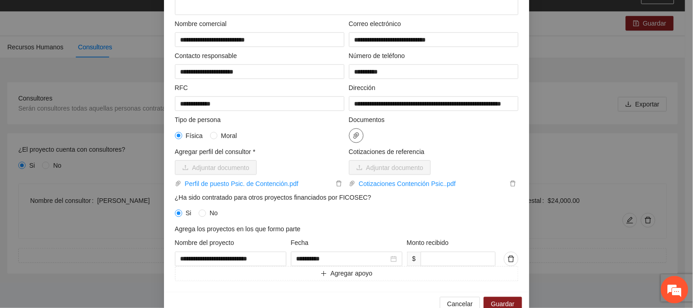
click at [354, 133] on icon "paper-clip" at bounding box center [356, 135] width 7 height 7
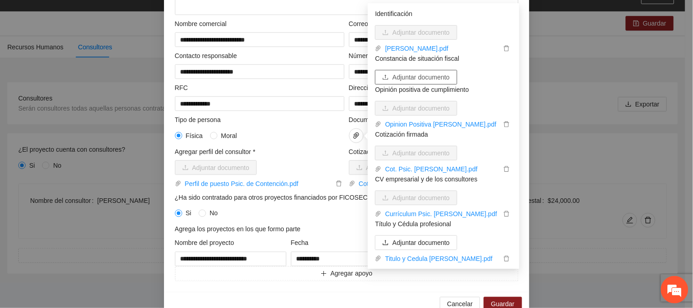
click at [417, 78] on span "Adjuntar documento" at bounding box center [420, 77] width 57 height 10
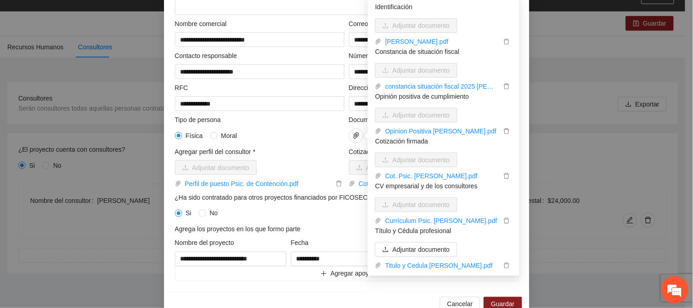
click at [501, 292] on div "**********" at bounding box center [346, 65] width 365 height 454
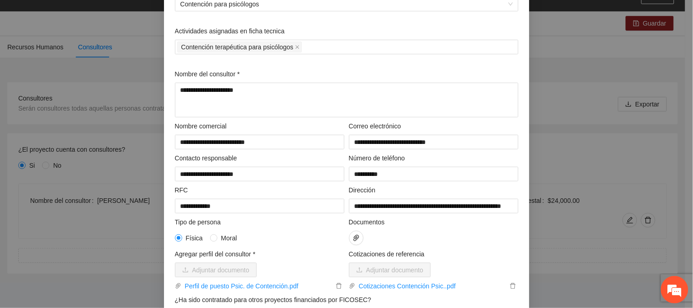
scroll to position [267, 0]
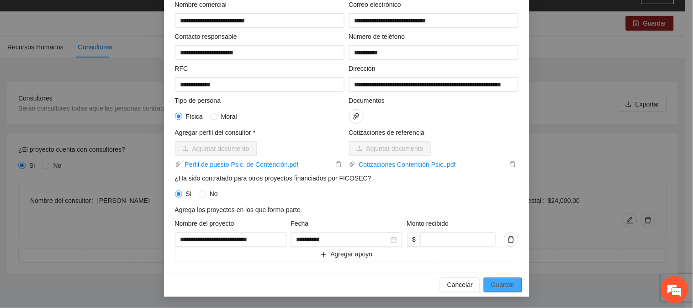
click at [500, 284] on span "Guardar" at bounding box center [502, 285] width 23 height 10
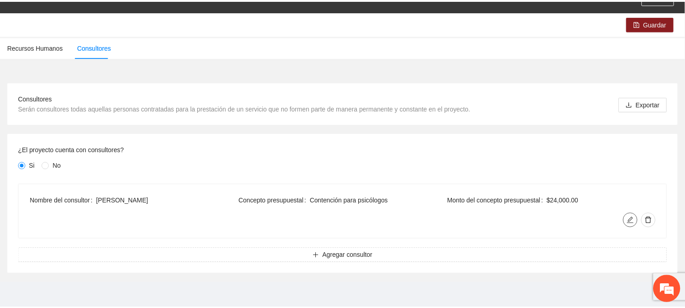
scroll to position [55, 0]
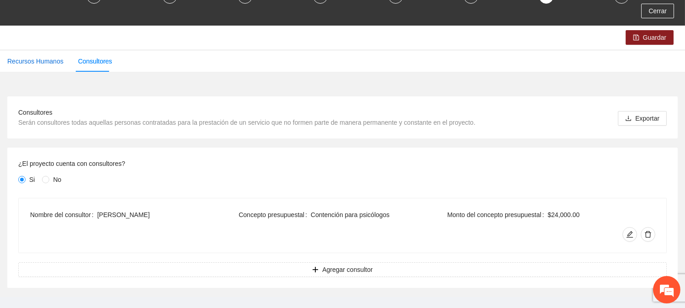
click at [28, 61] on div "Recursos Humanos" at bounding box center [35, 61] width 56 height 10
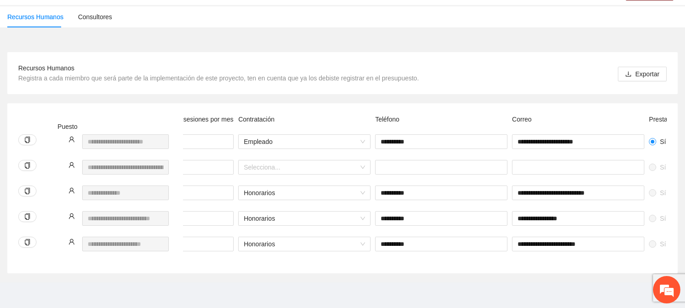
scroll to position [0, 386]
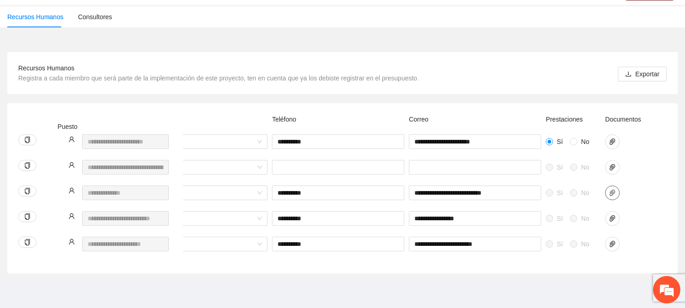
click at [616, 189] on icon "paper-clip" at bounding box center [612, 192] width 7 height 7
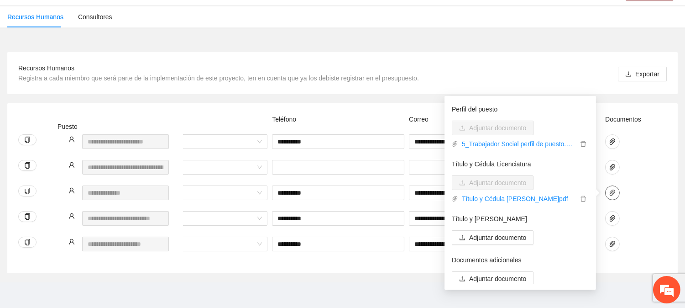
scroll to position [74, 0]
click at [500, 272] on span "Adjuntar documento" at bounding box center [497, 277] width 57 height 10
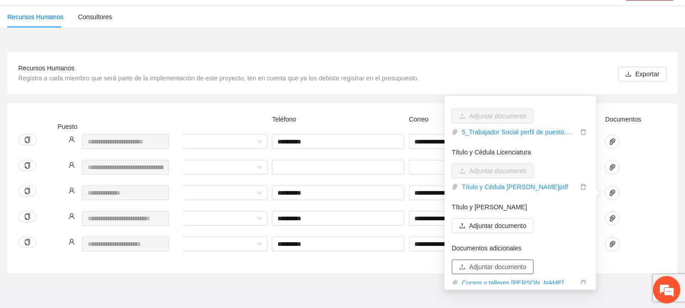
scroll to position [87, 0]
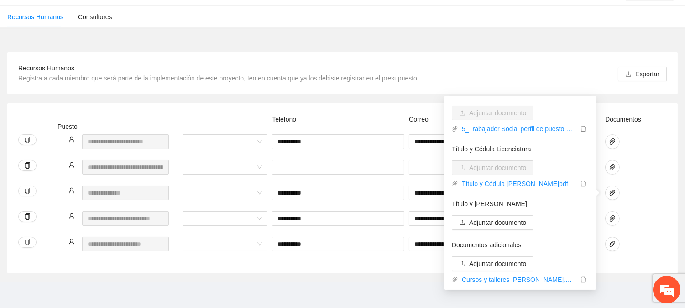
click at [647, 160] on div at bounding box center [626, 173] width 46 height 26
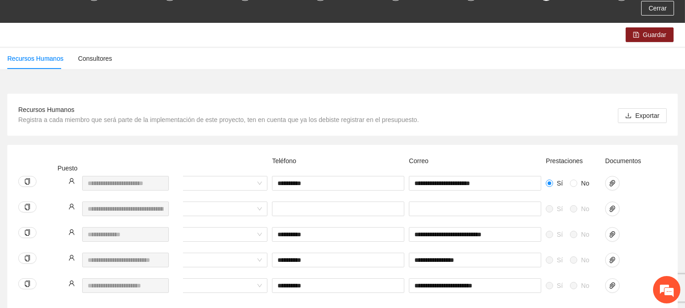
scroll to position [53, 0]
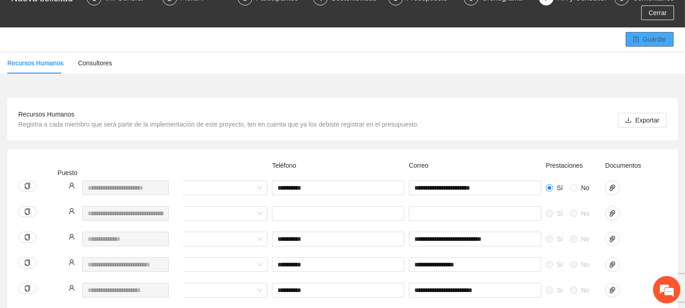
click at [641, 34] on button "Guardar" at bounding box center [650, 39] width 48 height 15
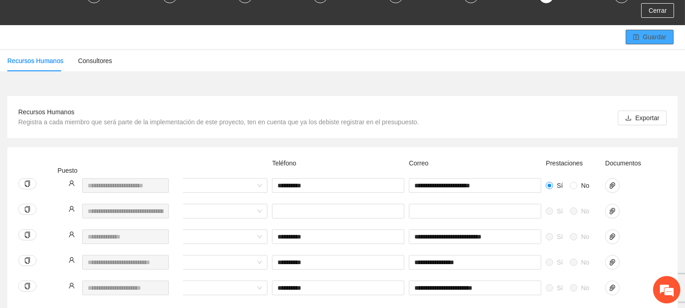
scroll to position [97, 0]
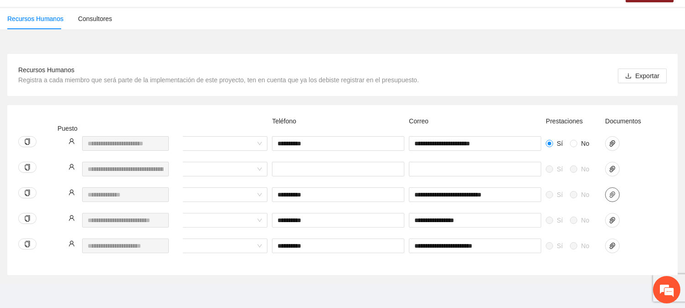
click at [609, 193] on icon "paper-clip" at bounding box center [612, 194] width 7 height 7
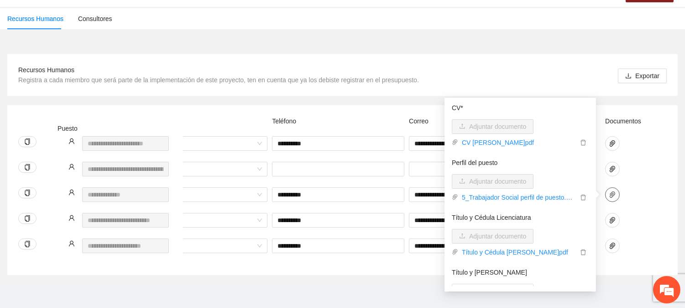
scroll to position [19, 0]
click at [657, 141] on div "**********" at bounding box center [231, 149] width 872 height 26
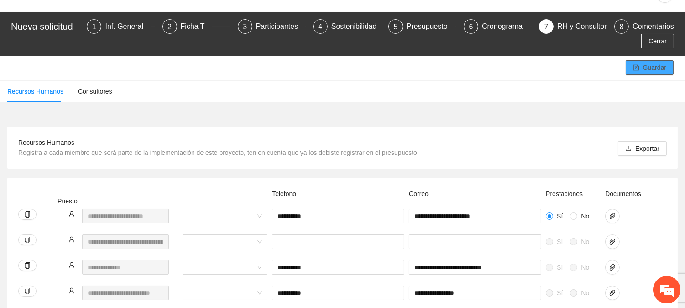
scroll to position [23, 0]
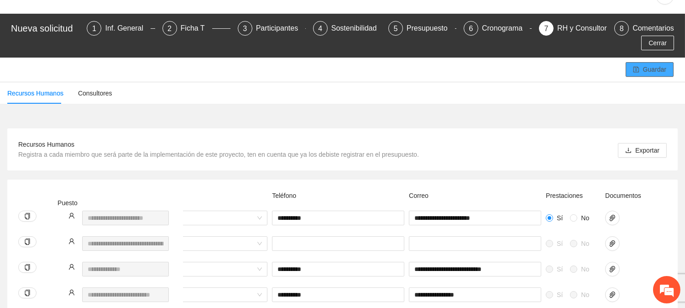
click at [657, 72] on span "Guardar" at bounding box center [654, 69] width 23 height 10
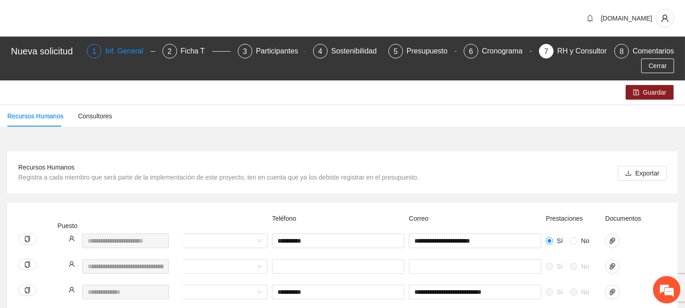
click at [120, 51] on div "Inf. General" at bounding box center [128, 51] width 46 height 15
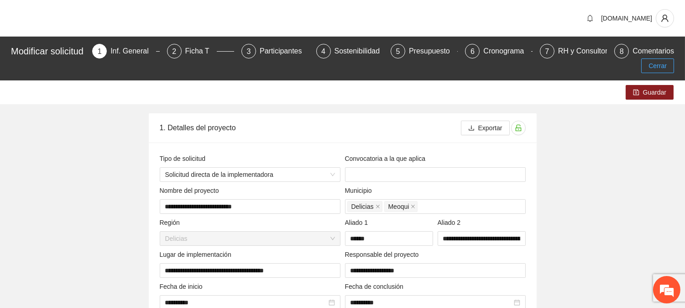
click at [653, 67] on span "Cerrar" at bounding box center [658, 66] width 18 height 10
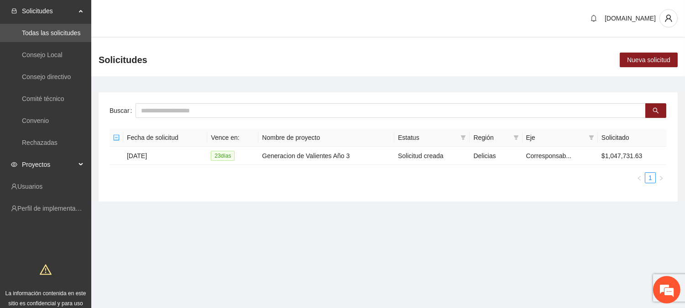
click at [42, 166] on span "Proyectos" at bounding box center [49, 164] width 54 height 18
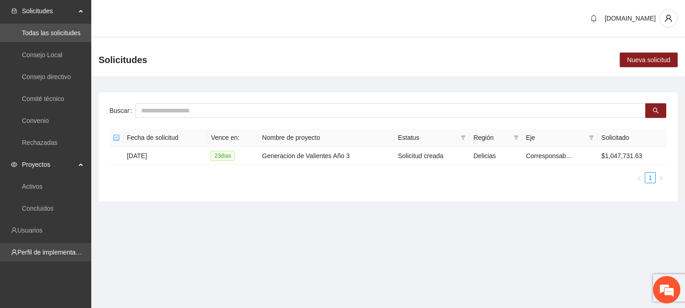
click at [32, 252] on link "Perfil de implementadora" at bounding box center [52, 251] width 71 height 7
